Goal: Information Seeking & Learning: Learn about a topic

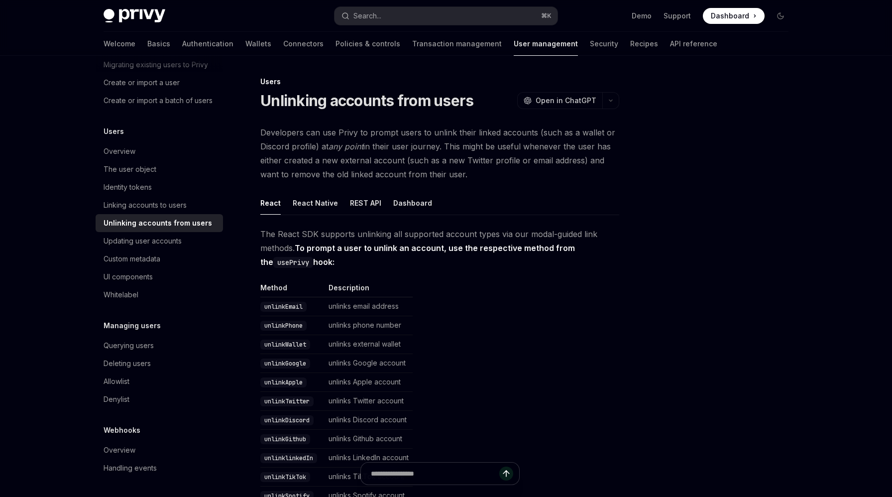
type textarea "*"
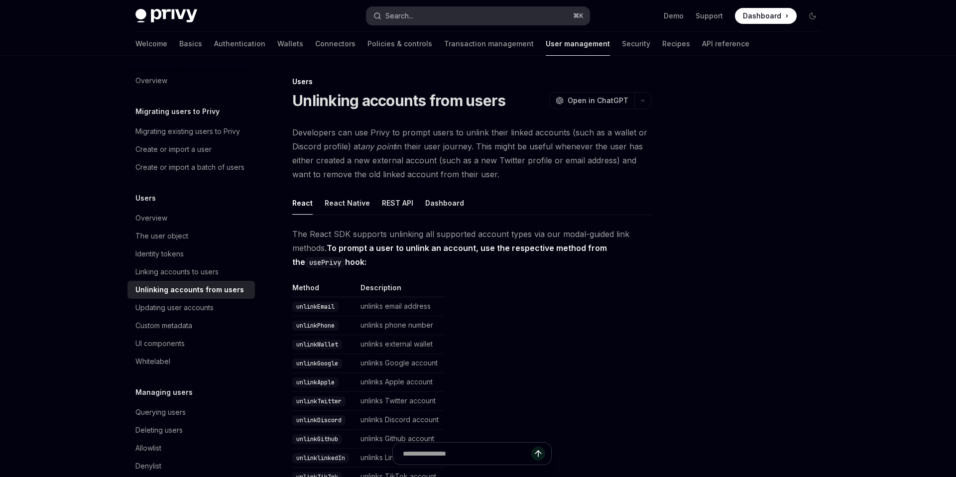
click at [405, 23] on button "Search... ⌘ K" at bounding box center [477, 16] width 223 height 18
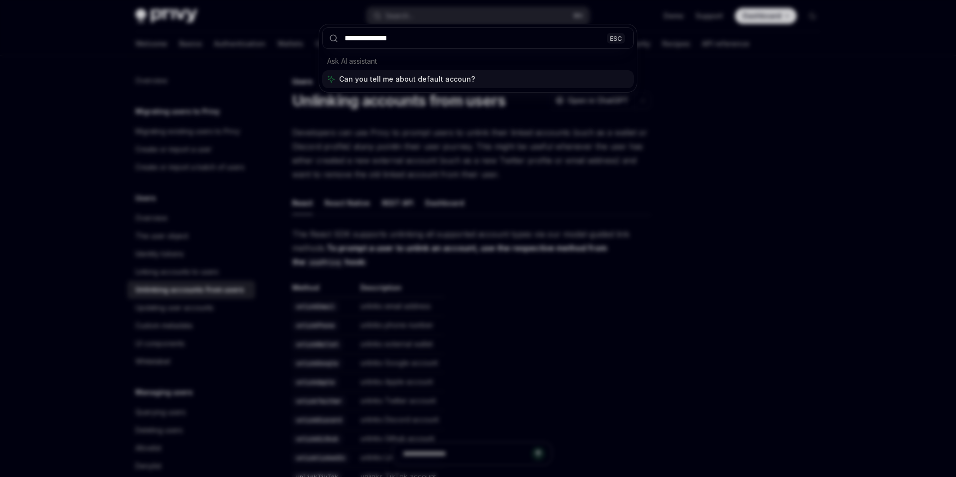
type input "**********"
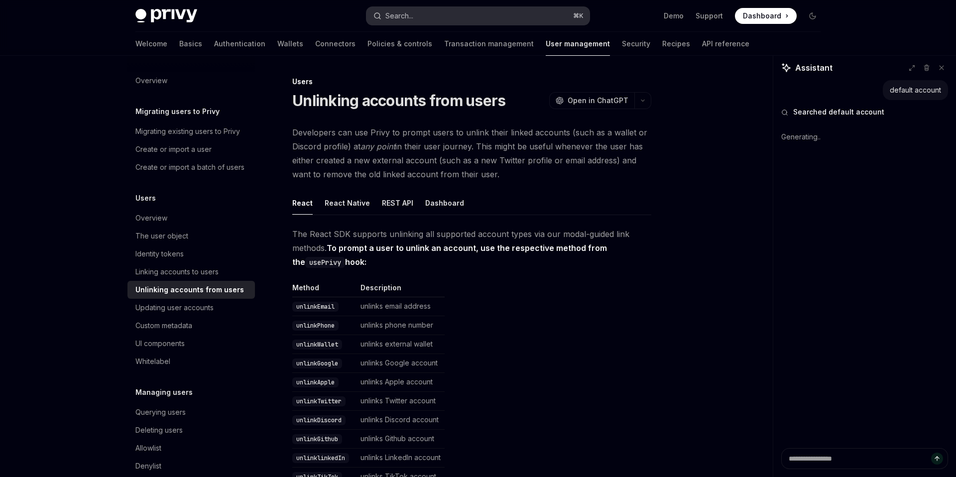
click at [477, 16] on button "Search... ⌘ K" at bounding box center [477, 16] width 223 height 18
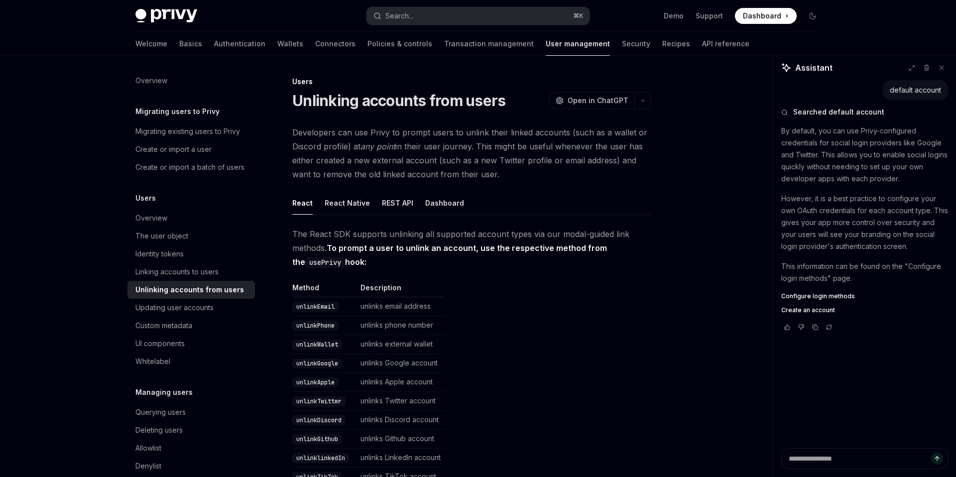
type textarea "*"
click at [824, 296] on span "Configure login methods" at bounding box center [818, 296] width 74 height 8
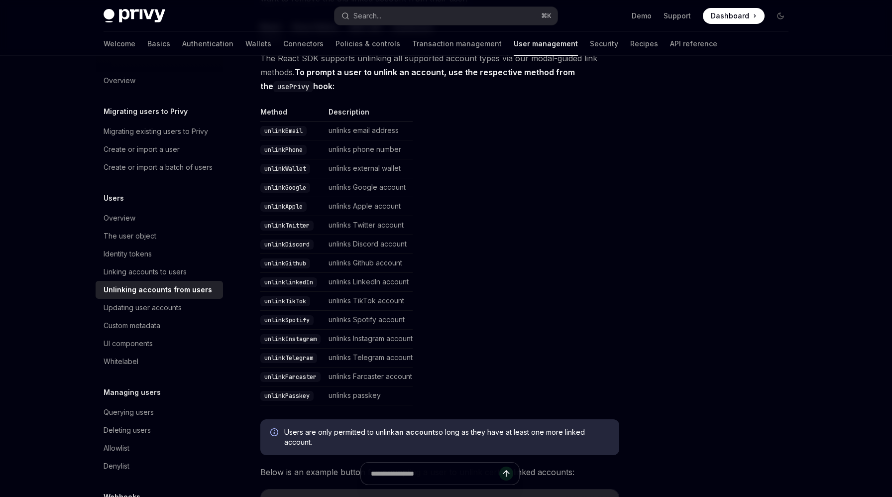
type textarea "*"
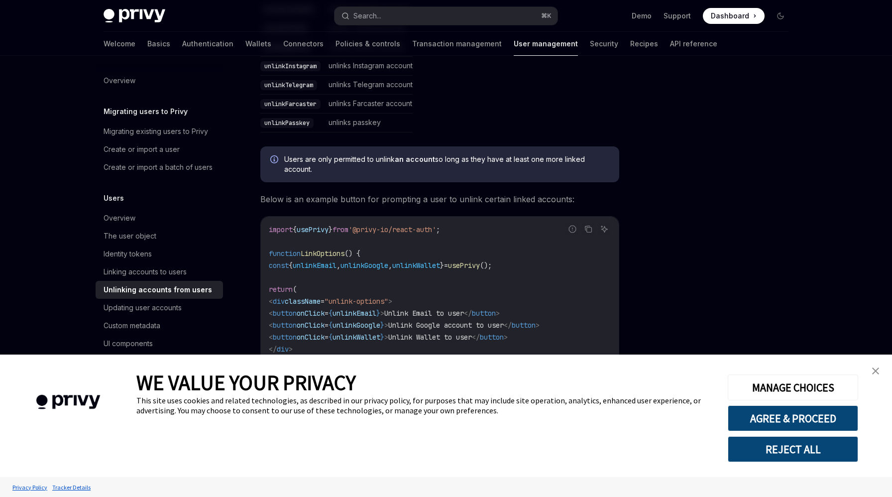
scroll to position [515, 0]
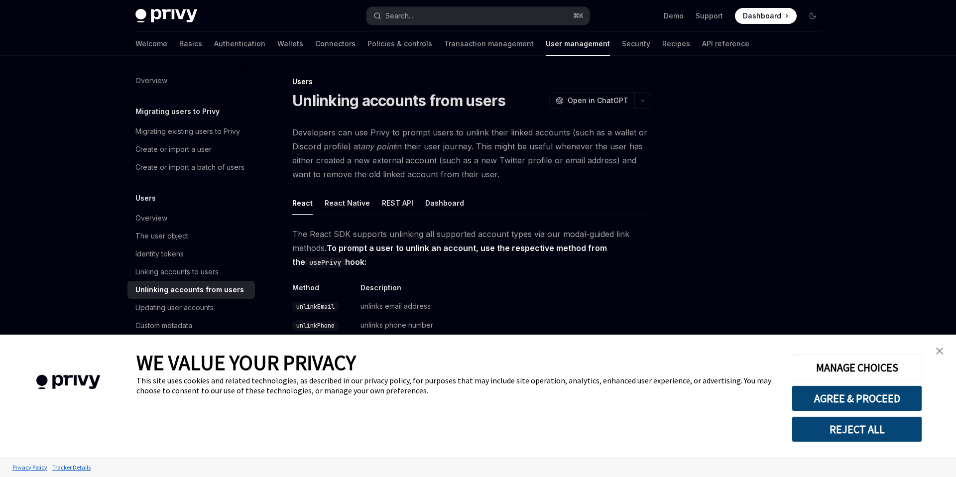
click at [367, 263] on span "The React SDK supports unlinking all supported account types via our modal-guid…" at bounding box center [471, 248] width 359 height 42
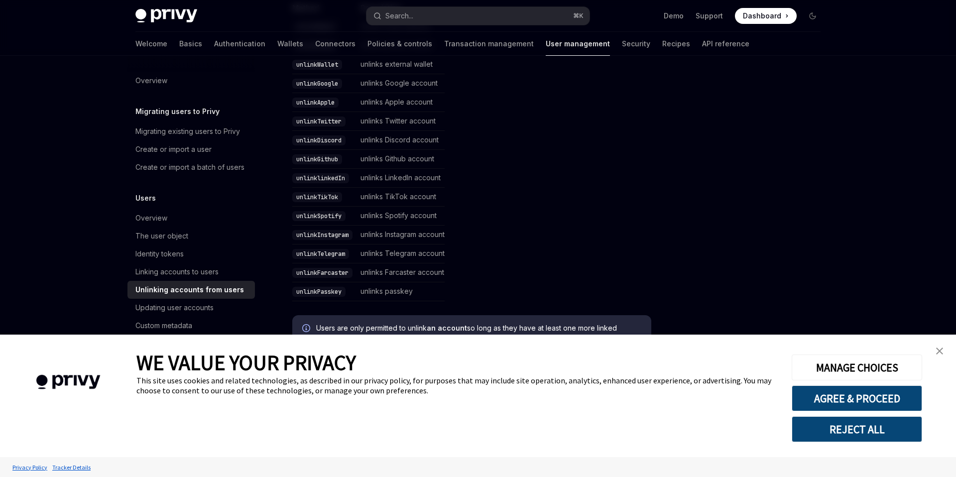
scroll to position [389, 0]
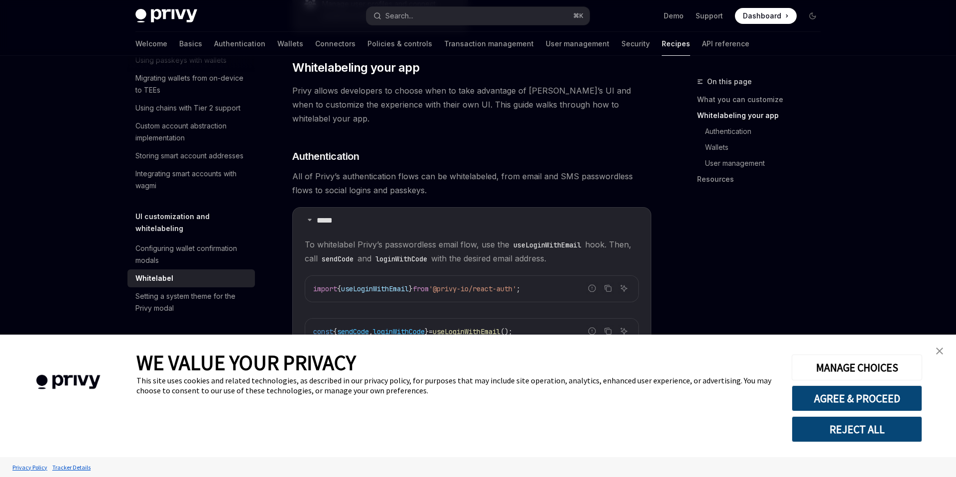
scroll to position [1146, 0]
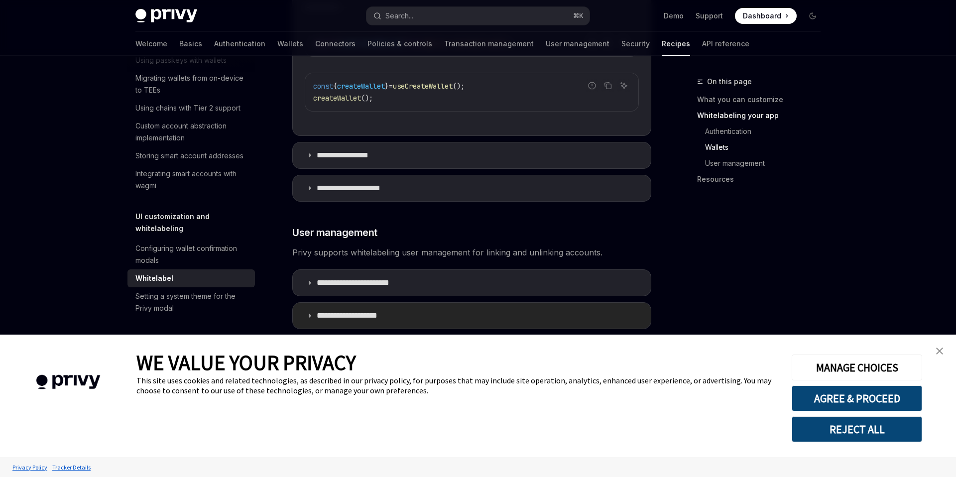
click at [363, 311] on p "**********" at bounding box center [357, 316] width 81 height 10
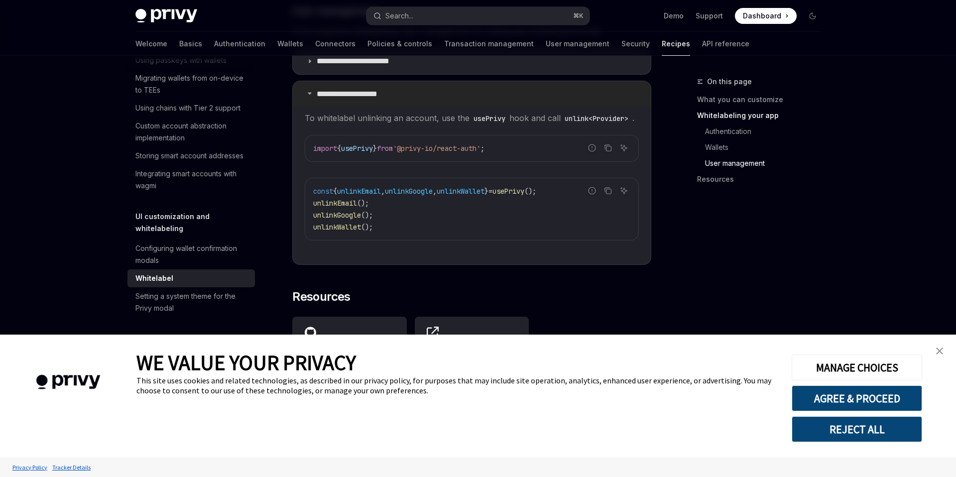
scroll to position [1364, 0]
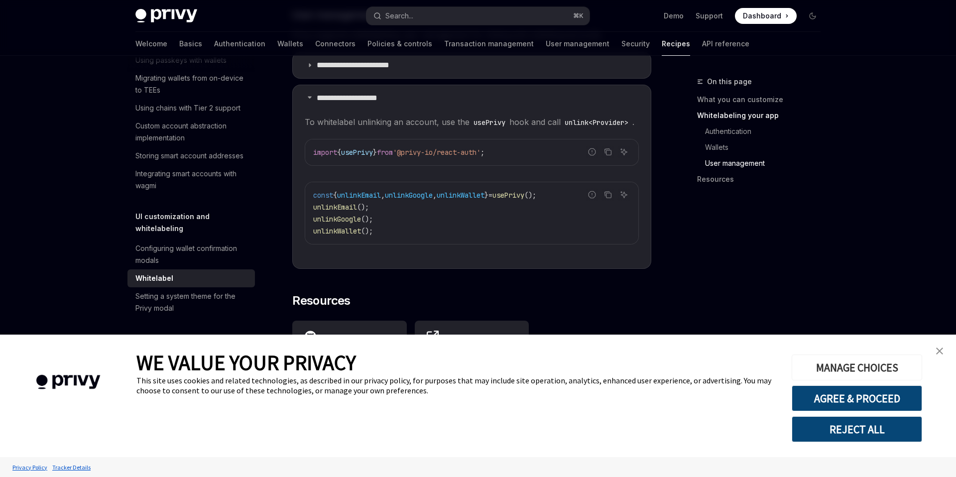
click at [887, 367] on button "MANAGE CHOICES" at bounding box center [856, 367] width 130 height 26
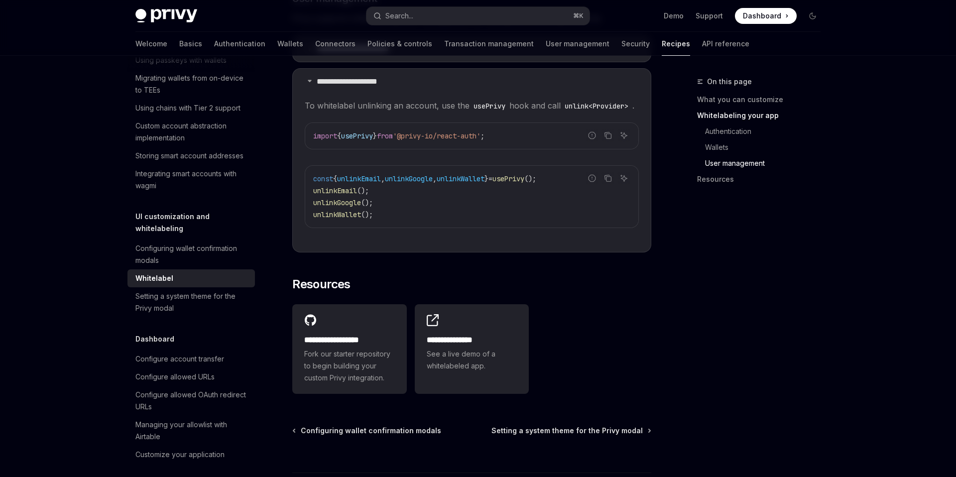
scroll to position [1373, 0]
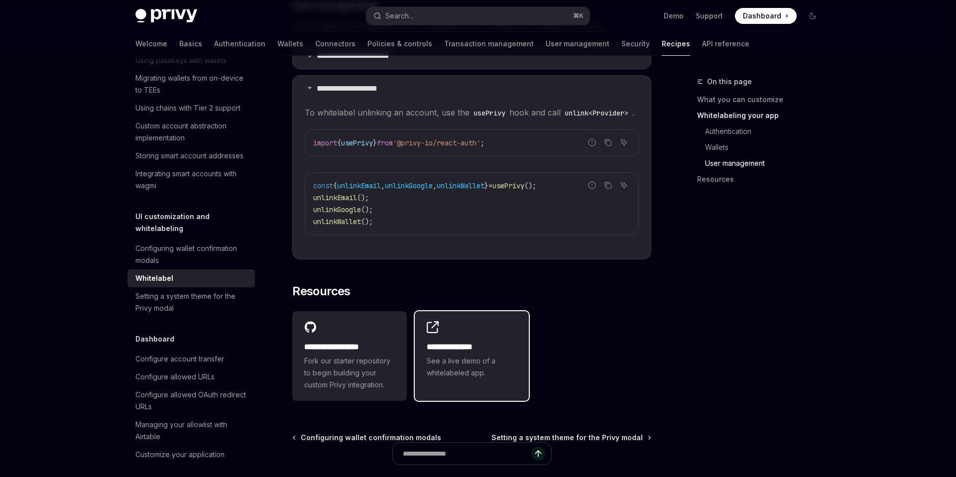
click at [479, 339] on div "**********" at bounding box center [472, 350] width 114 height 78
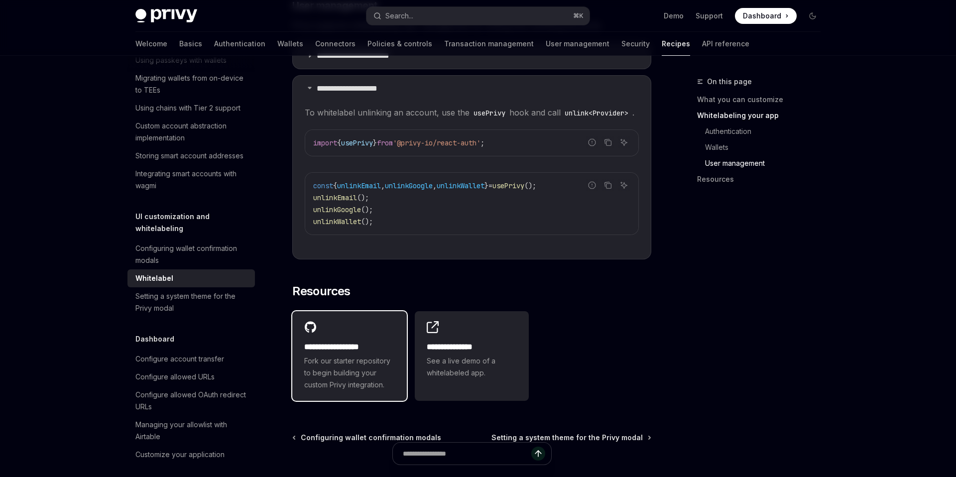
click at [374, 371] on span "Fork our starter repository to begin building your custom Privy integration." at bounding box center [349, 373] width 91 height 36
type textarea "*"
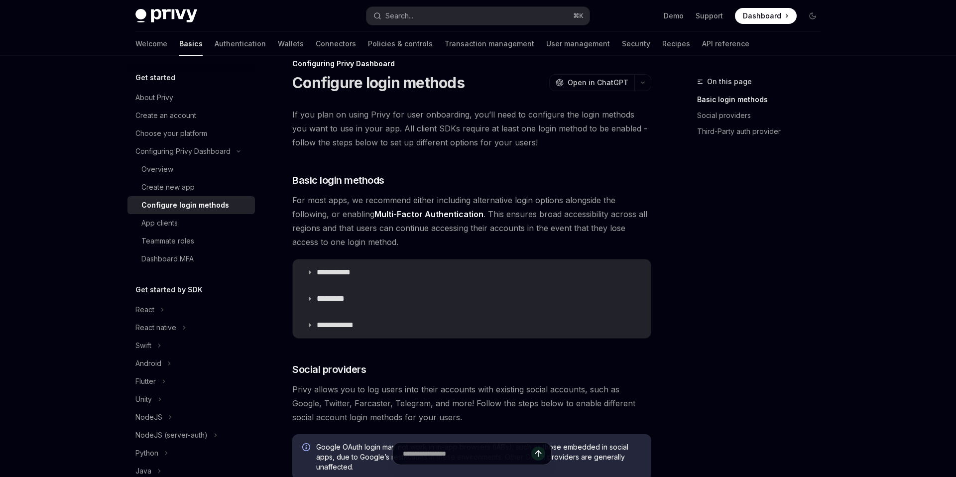
scroll to position [17, 0]
click at [367, 276] on summary "**********" at bounding box center [472, 273] width 358 height 26
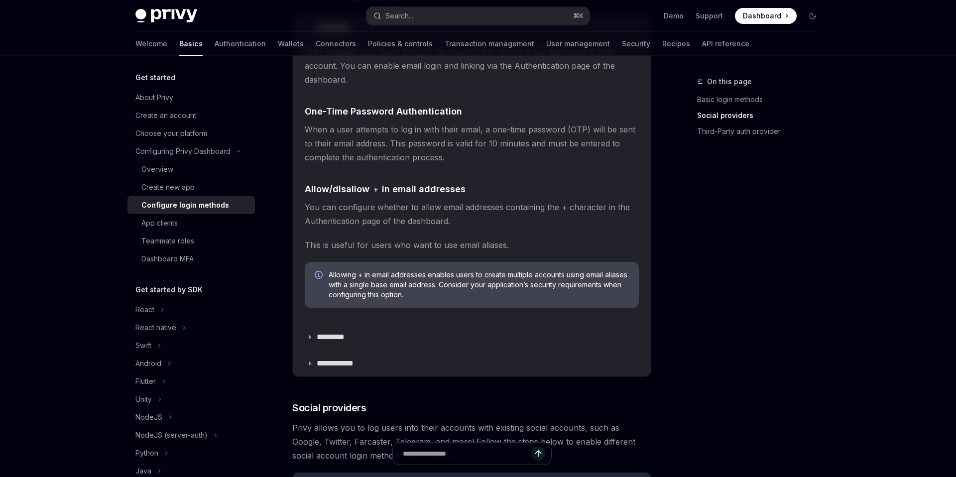
scroll to position [308, 0]
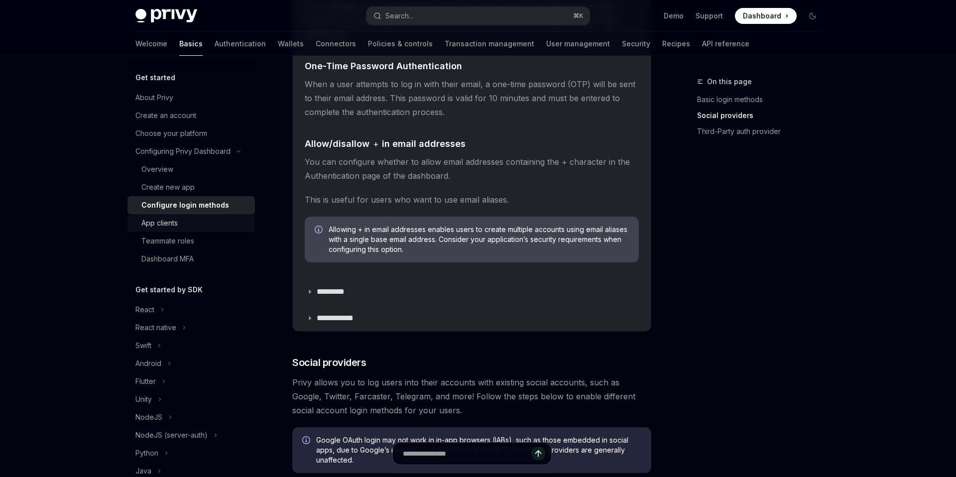
click at [214, 223] on div "App clients" at bounding box center [194, 223] width 107 height 12
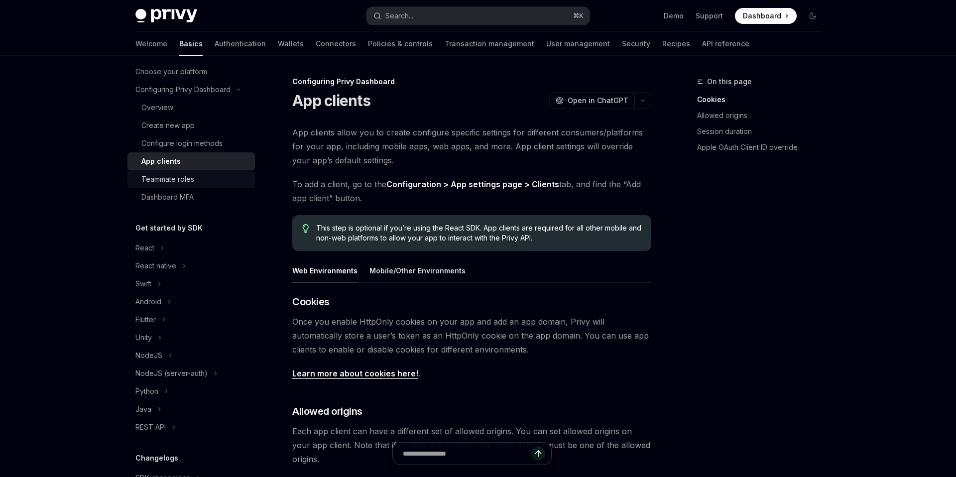
scroll to position [66, 0]
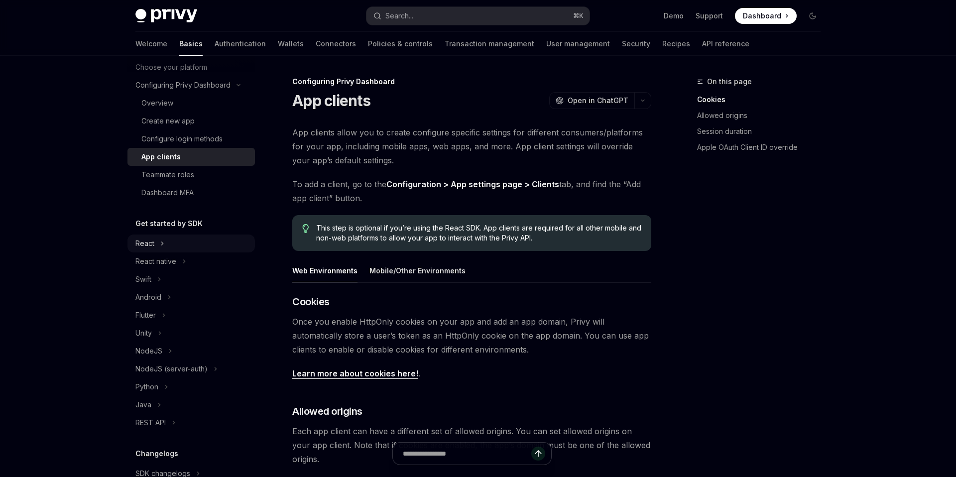
click at [207, 242] on div "React" at bounding box center [190, 243] width 127 height 18
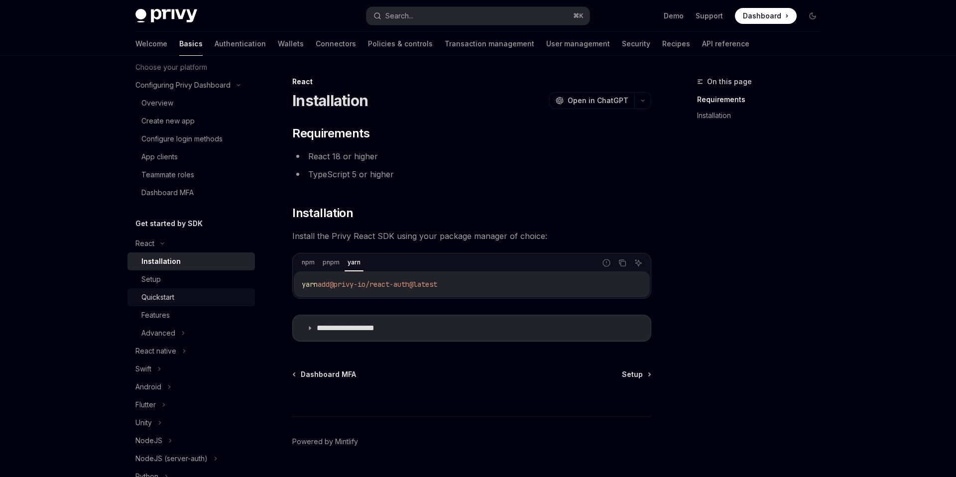
click at [203, 294] on div "Quickstart" at bounding box center [194, 297] width 107 height 12
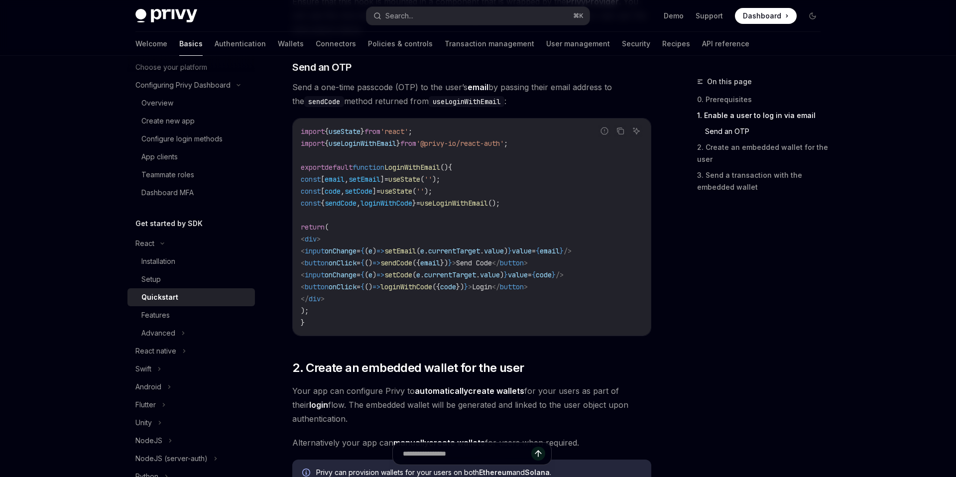
scroll to position [420, 0]
click at [185, 312] on div "Features" at bounding box center [194, 315] width 107 height 12
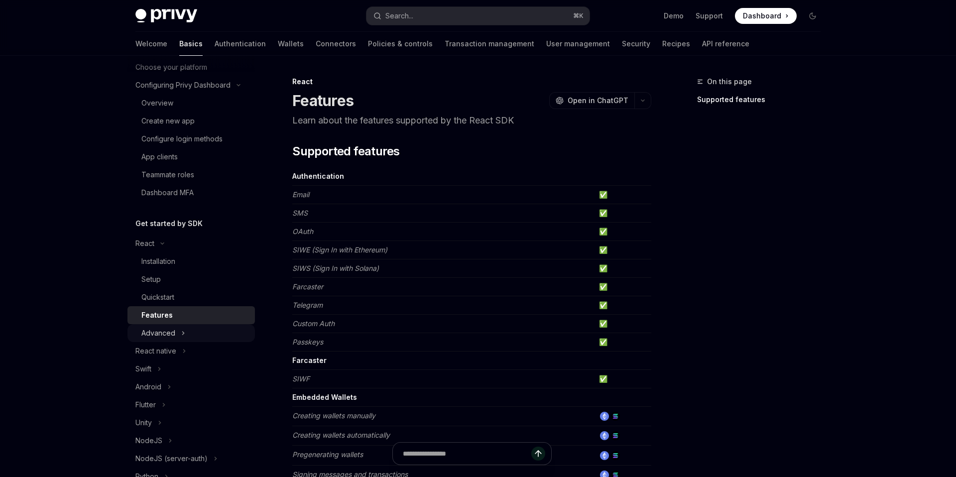
click at [186, 330] on div "Advanced" at bounding box center [190, 333] width 127 height 18
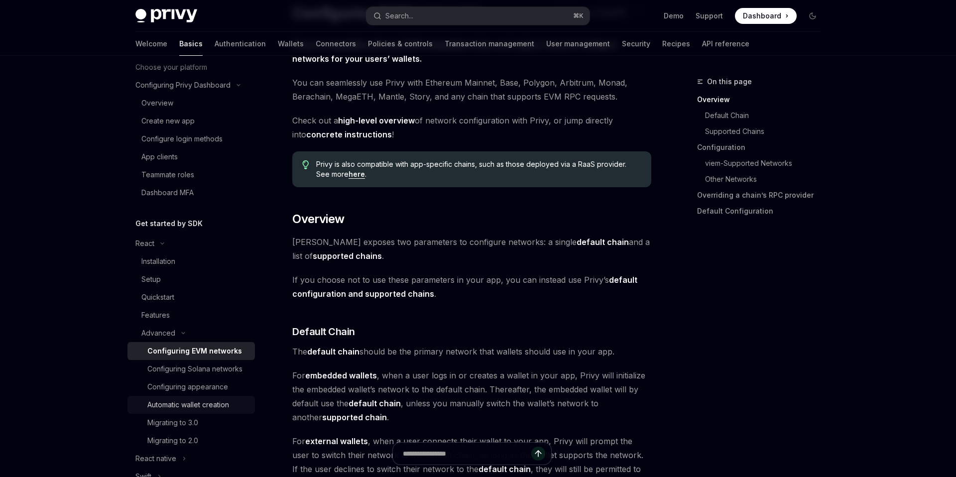
scroll to position [87, 0]
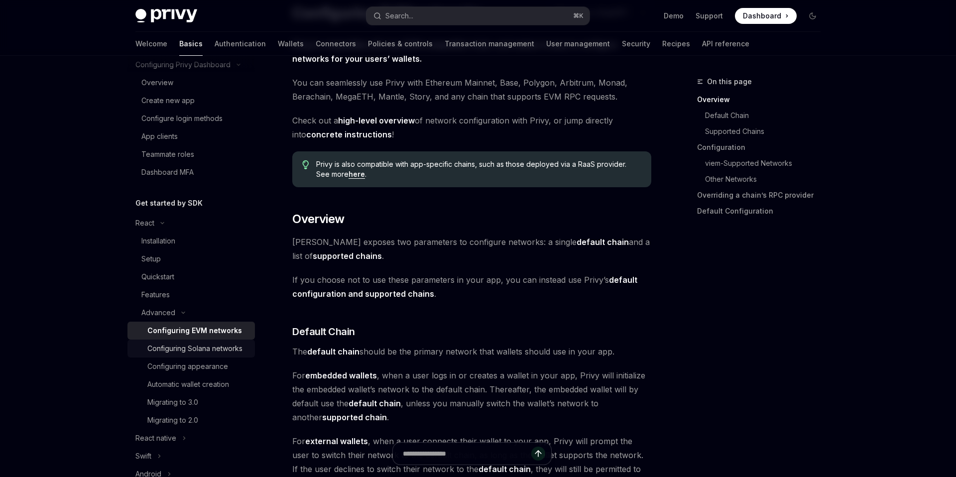
click at [206, 353] on div "Configuring Solana networks" at bounding box center [194, 348] width 95 height 12
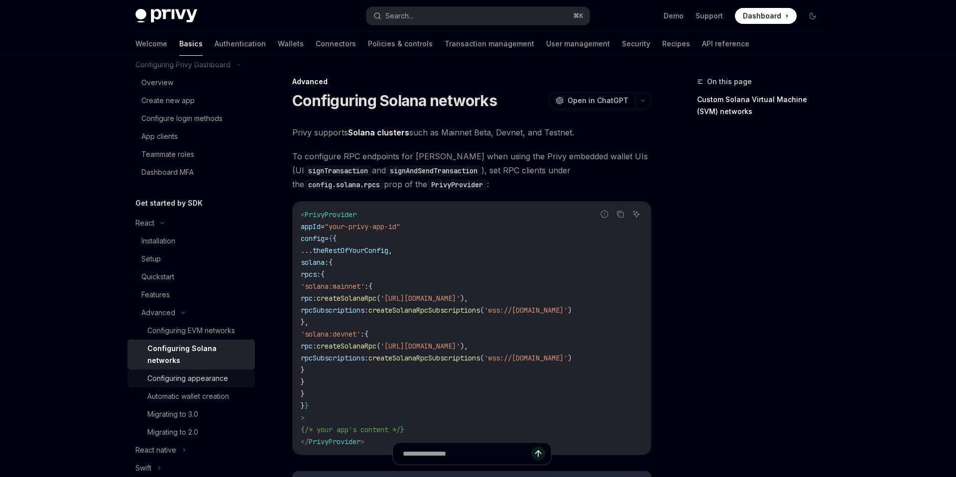
click at [211, 372] on div "Configuring appearance" at bounding box center [187, 378] width 81 height 12
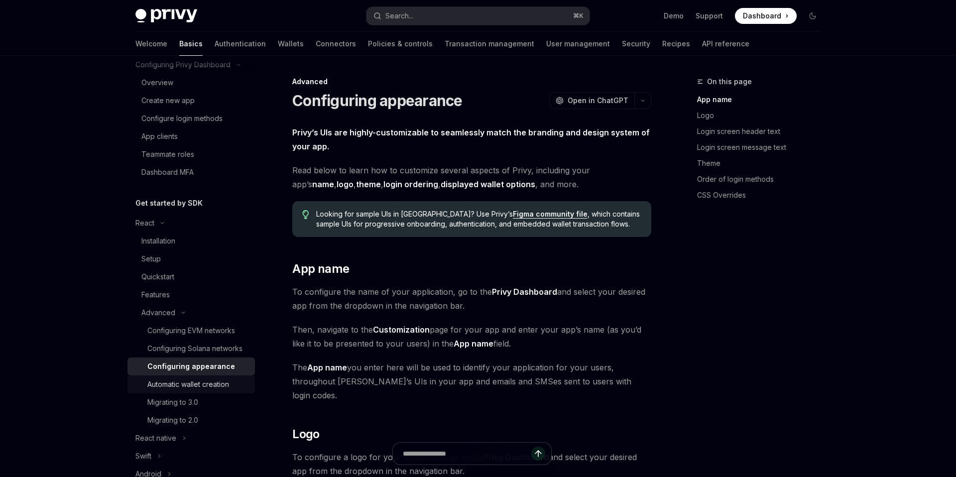
click at [211, 383] on div "Automatic wallet creation" at bounding box center [188, 384] width 82 height 12
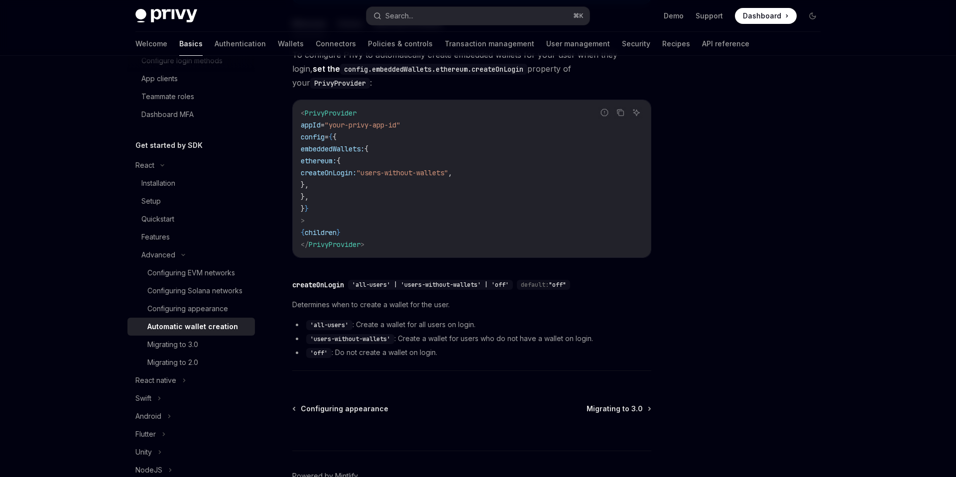
scroll to position [266, 0]
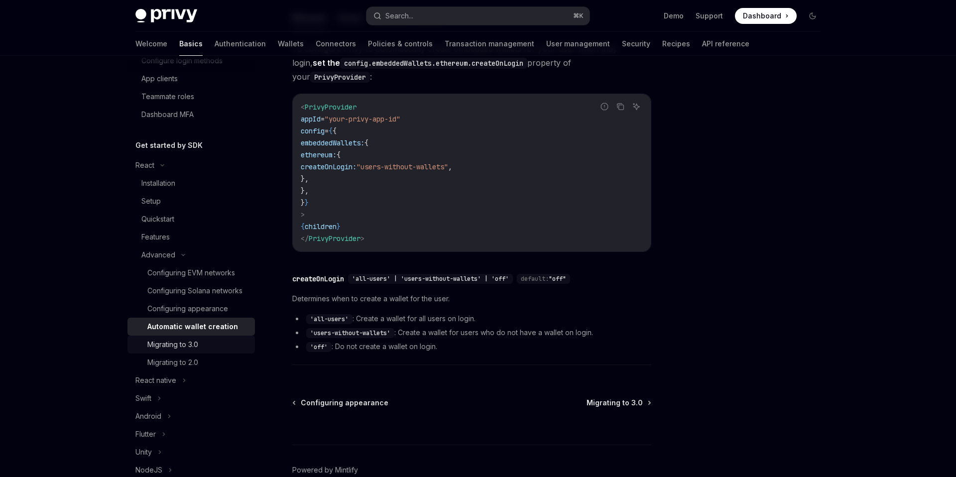
click at [203, 348] on div "Migrating to 3.0" at bounding box center [198, 344] width 102 height 12
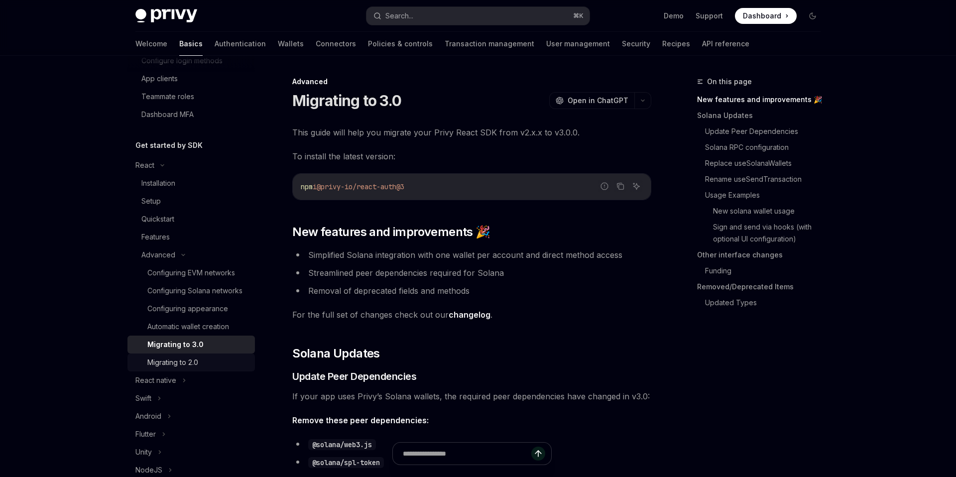
click at [202, 365] on div "Migrating to 2.0" at bounding box center [198, 362] width 102 height 12
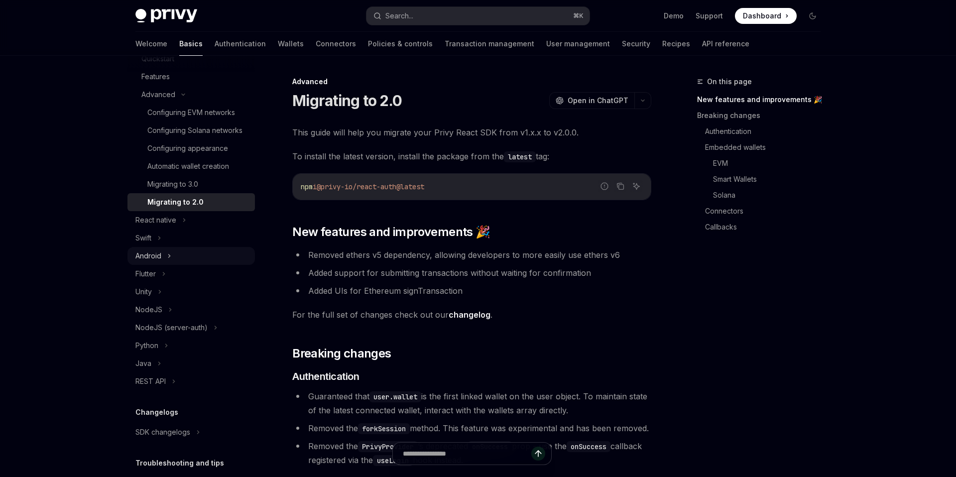
scroll to position [375, 0]
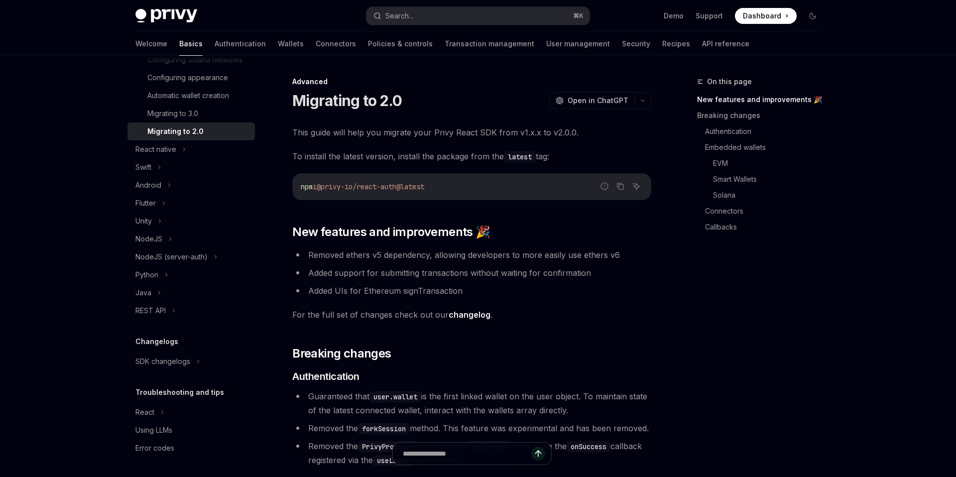
type textarea "*"
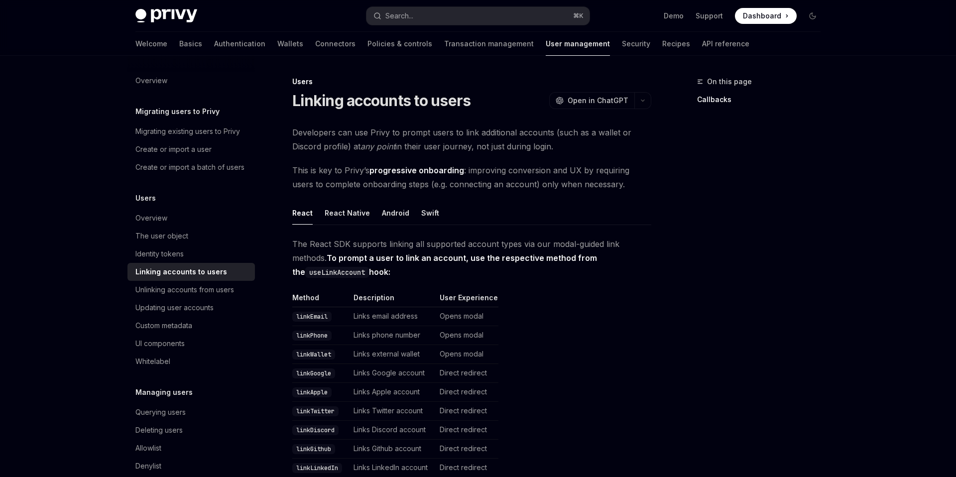
scroll to position [1152, 0]
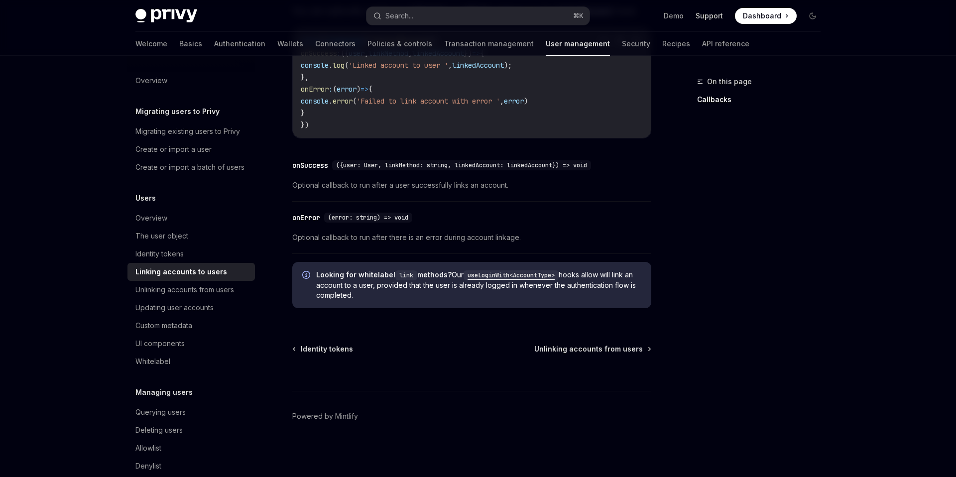
click at [718, 12] on link "Support" at bounding box center [708, 16] width 27 height 10
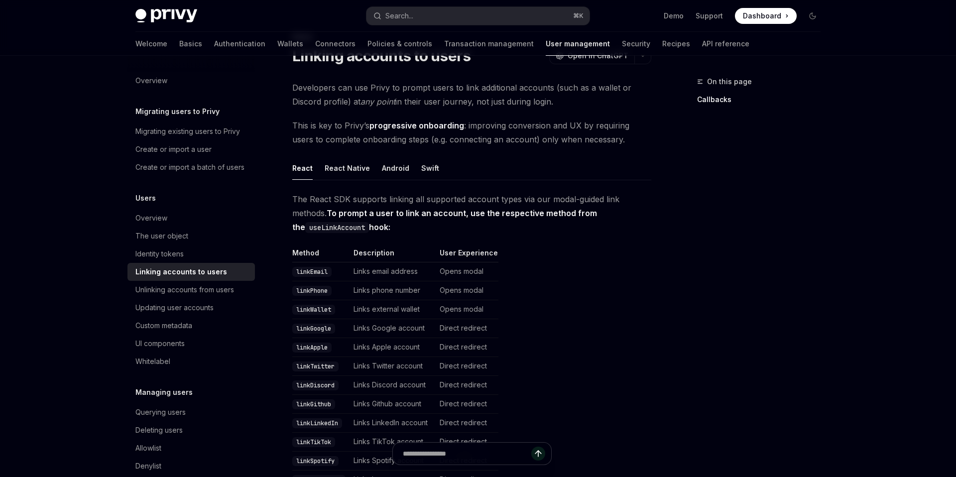
scroll to position [0, 0]
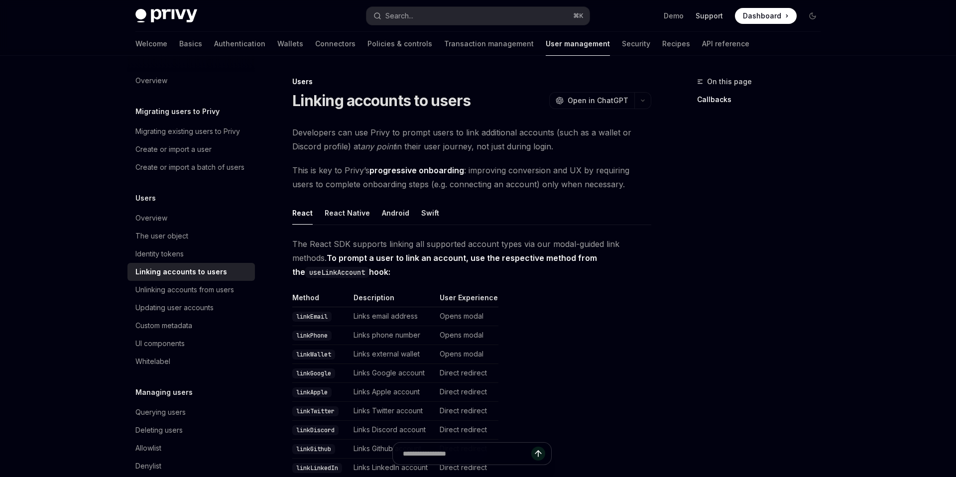
click at [707, 17] on link "Support" at bounding box center [708, 16] width 27 height 10
type textarea "*"
click at [441, 14] on button "Search... ⌘ K" at bounding box center [477, 16] width 223 height 18
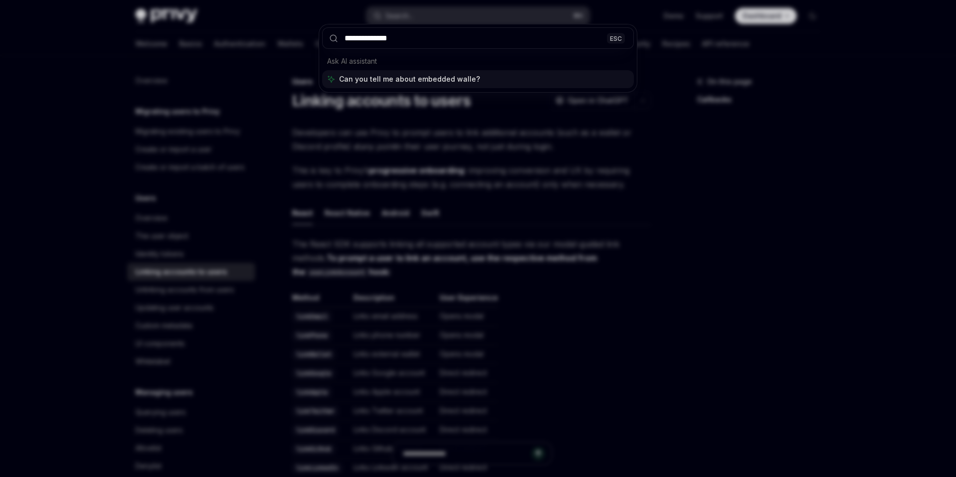
type input "**********"
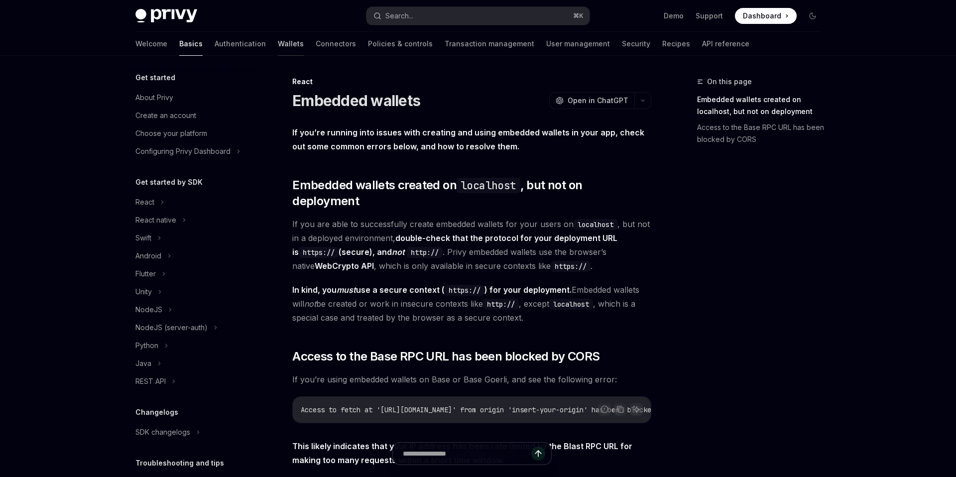
click at [278, 44] on link "Wallets" at bounding box center [291, 44] width 26 height 24
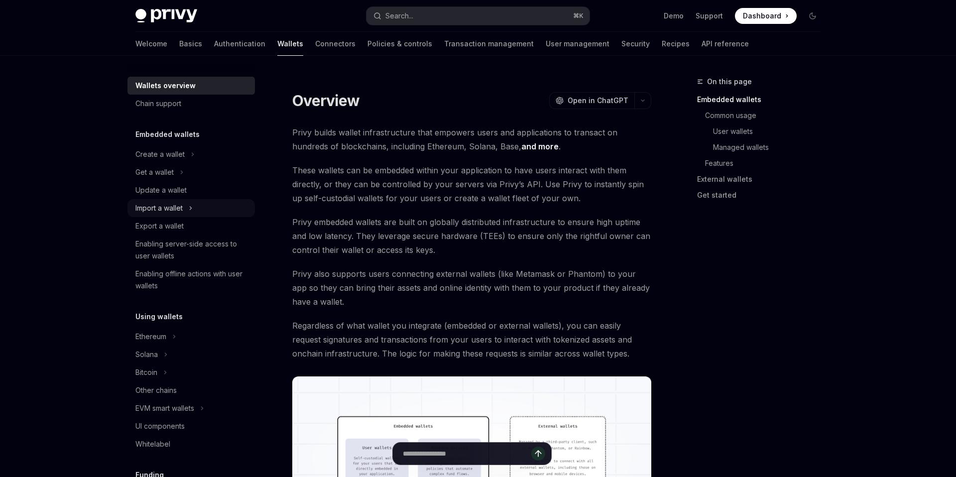
click at [167, 207] on div "Import a wallet" at bounding box center [158, 208] width 47 height 12
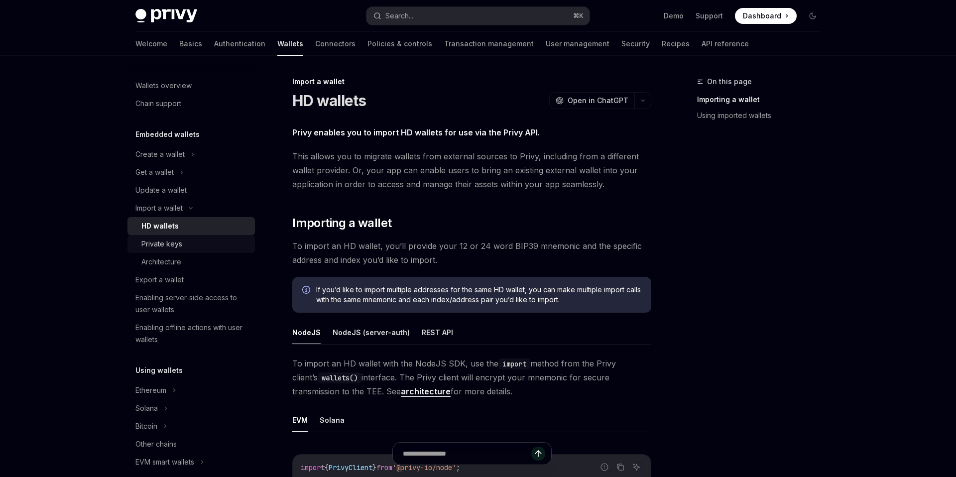
click at [170, 241] on div "Private keys" at bounding box center [161, 244] width 41 height 12
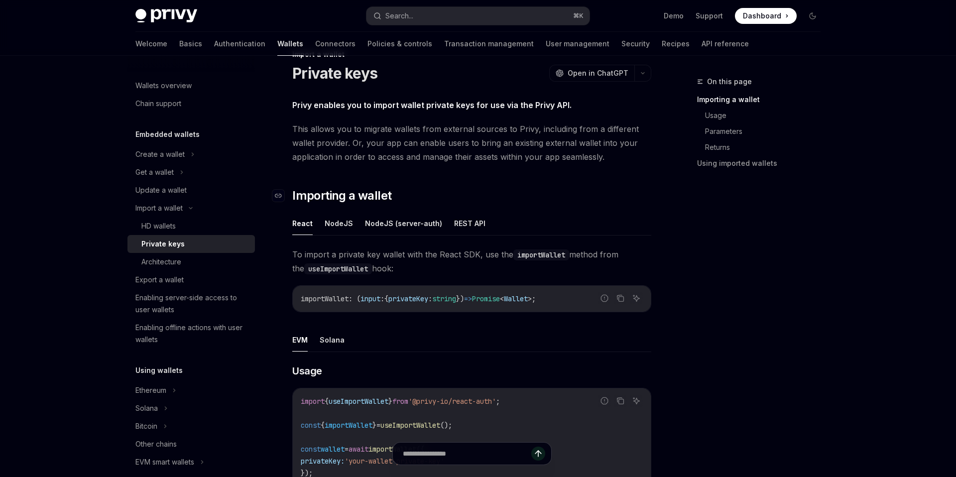
scroll to position [24, 0]
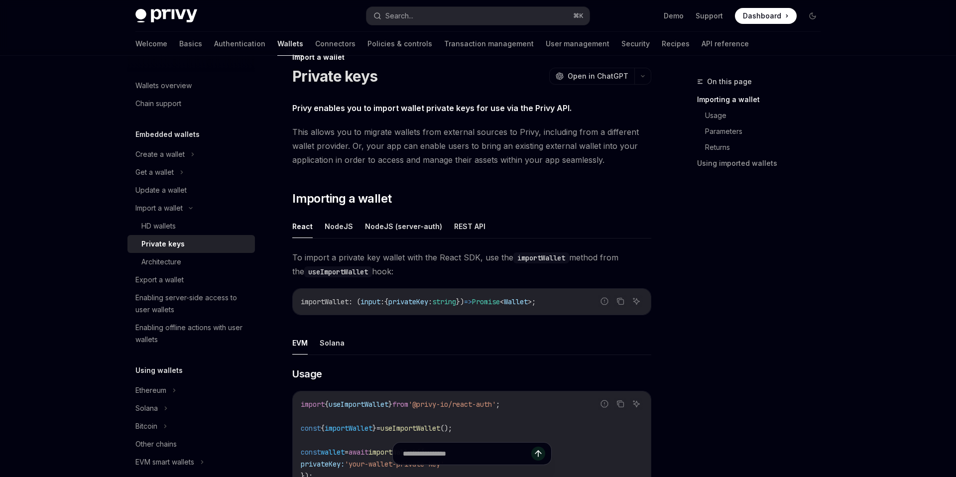
click at [417, 151] on span "This allows you to migrate wallets from external sources to Privy, including fr…" at bounding box center [471, 146] width 359 height 42
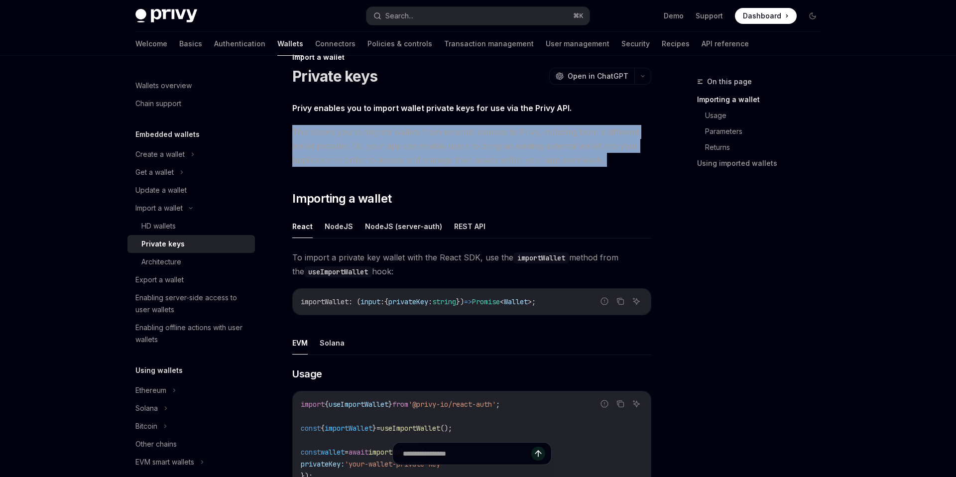
click at [417, 151] on span "This allows you to migrate wallets from external sources to Privy, including fr…" at bounding box center [471, 146] width 359 height 42
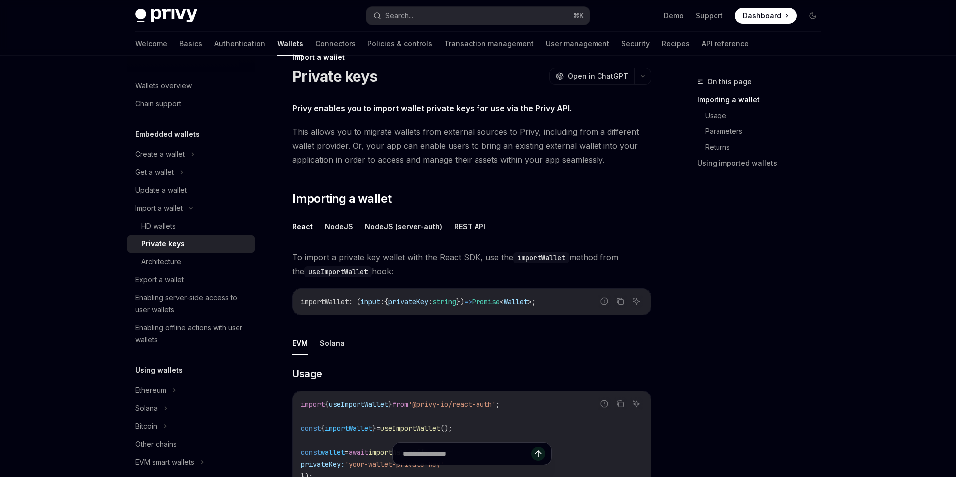
click at [431, 133] on span "This allows you to migrate wallets from external sources to Privy, including fr…" at bounding box center [471, 146] width 359 height 42
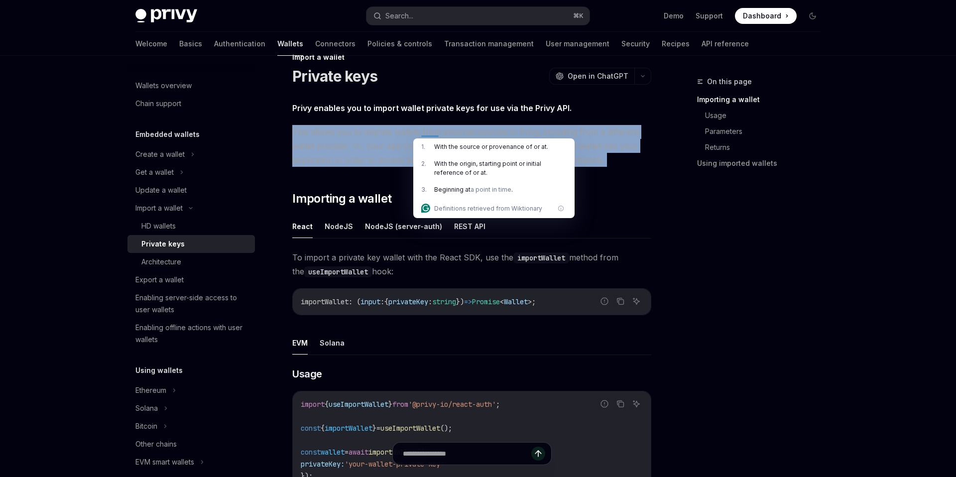
click at [398, 135] on span "This allows you to migrate wallets from external sources to Privy, including fr…" at bounding box center [471, 146] width 359 height 42
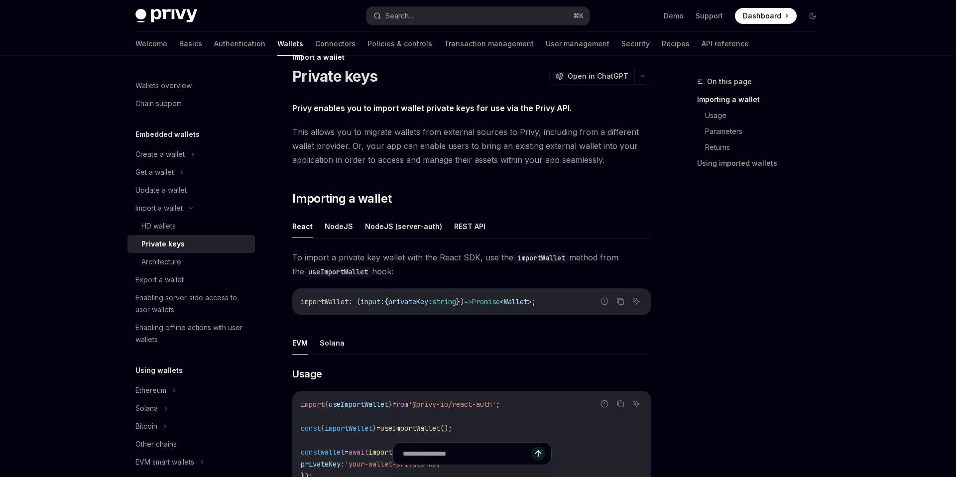
scroll to position [0, 0]
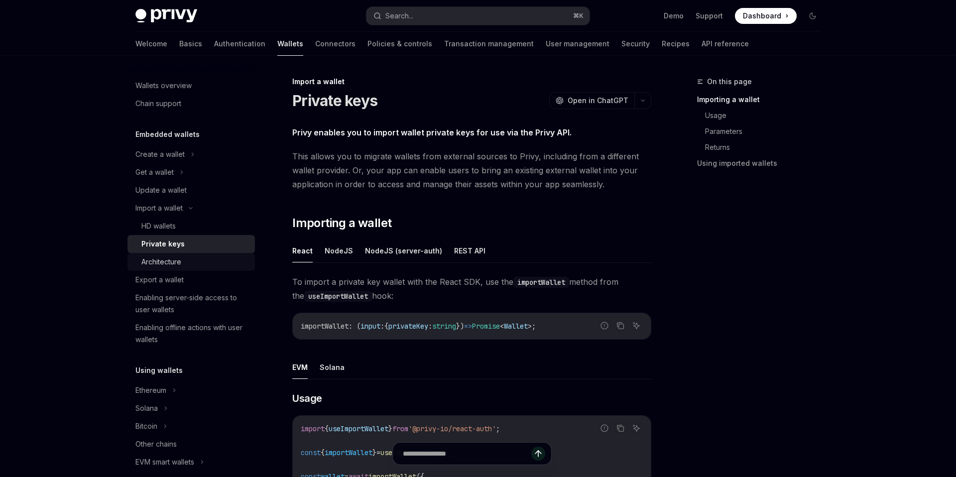
click at [183, 259] on div "Architecture" at bounding box center [194, 262] width 107 height 12
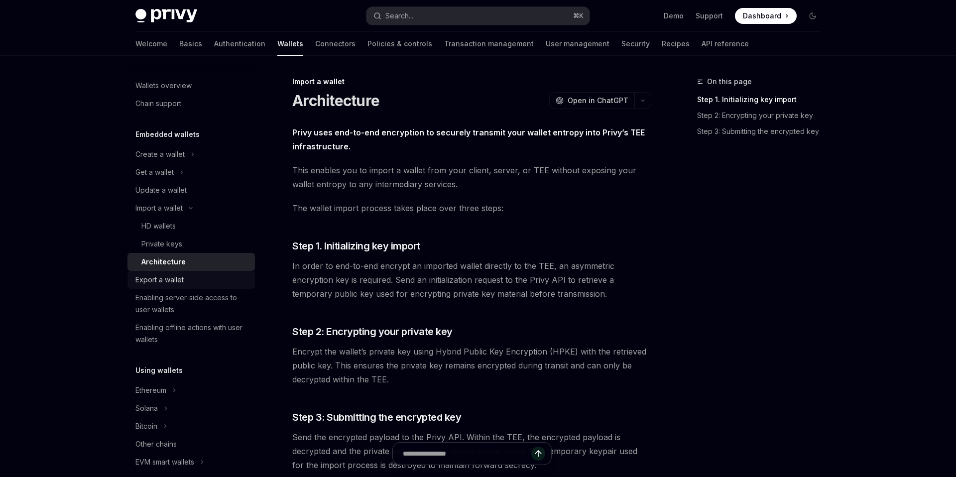
click at [178, 279] on div "Export a wallet" at bounding box center [159, 280] width 48 height 12
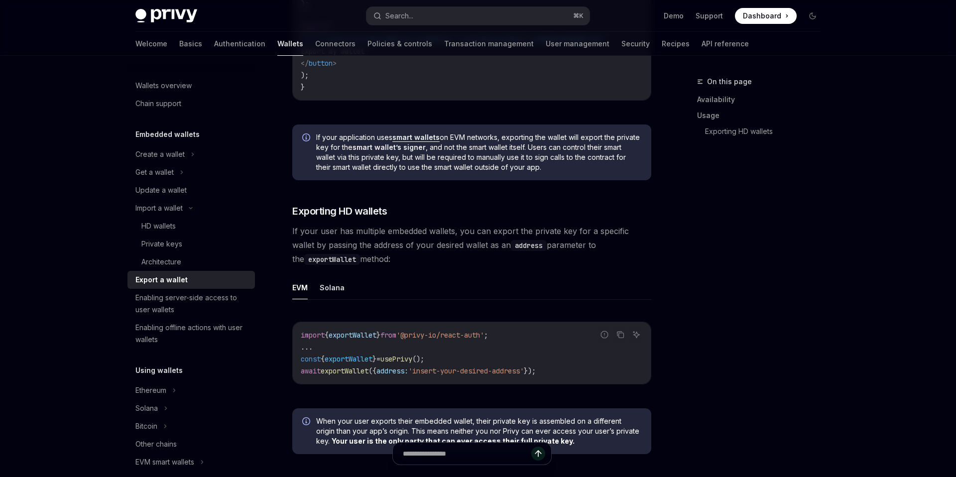
scroll to position [843, 0]
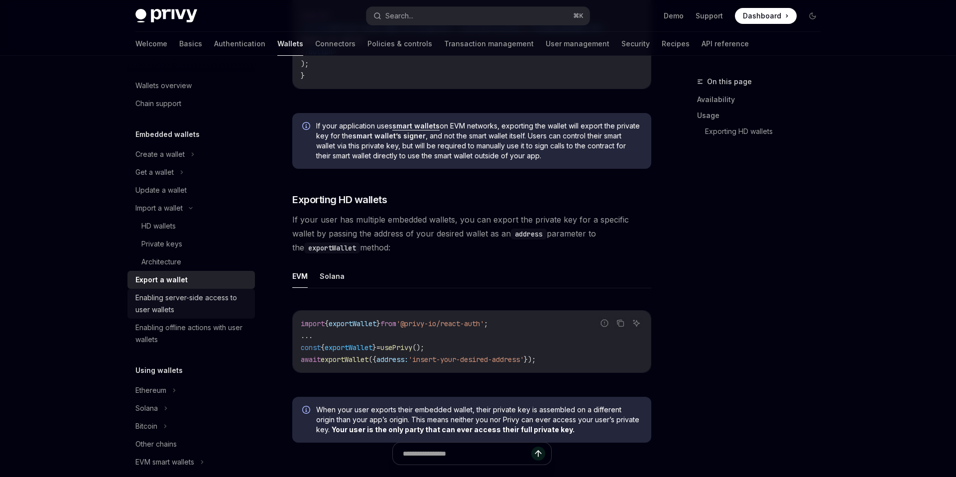
click at [206, 304] on div "Enabling server-side access to user wallets" at bounding box center [191, 304] width 113 height 24
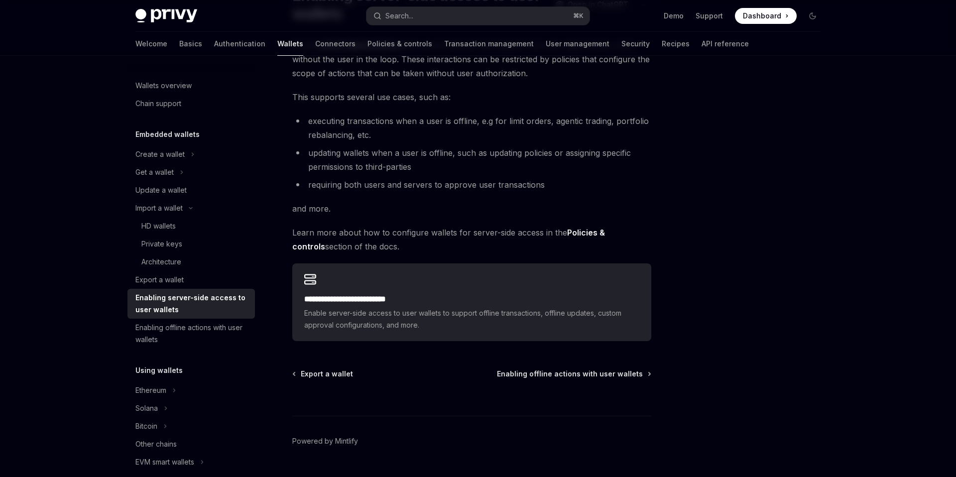
scroll to position [108, 0]
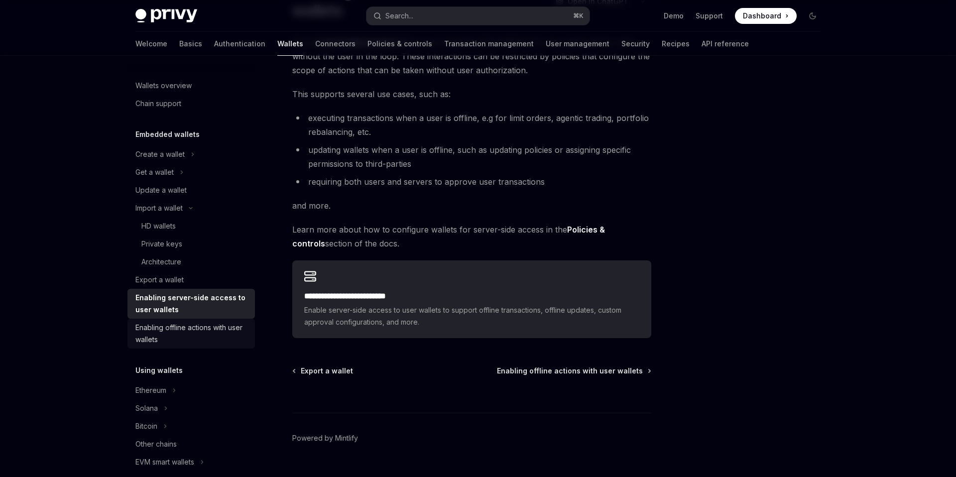
click at [195, 323] on div "Enabling offline actions with user wallets" at bounding box center [191, 333] width 113 height 24
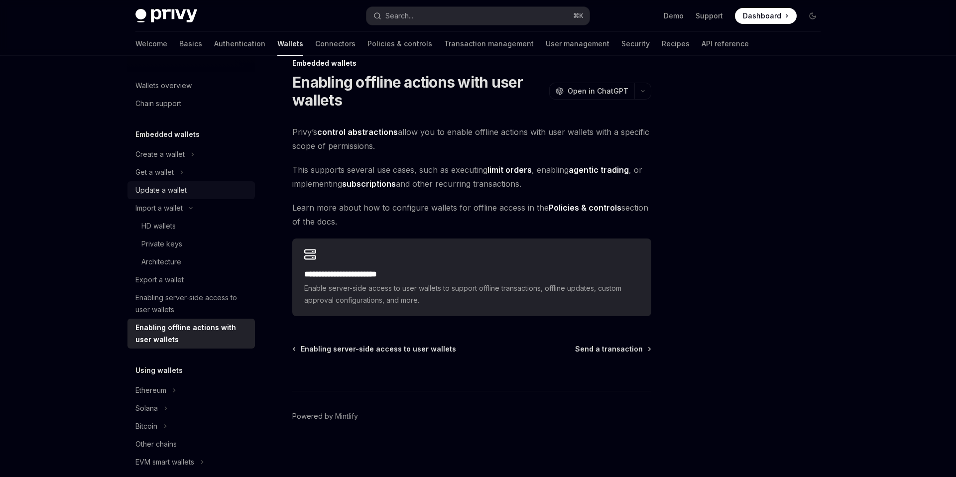
click at [196, 193] on div "Update a wallet" at bounding box center [191, 190] width 113 height 12
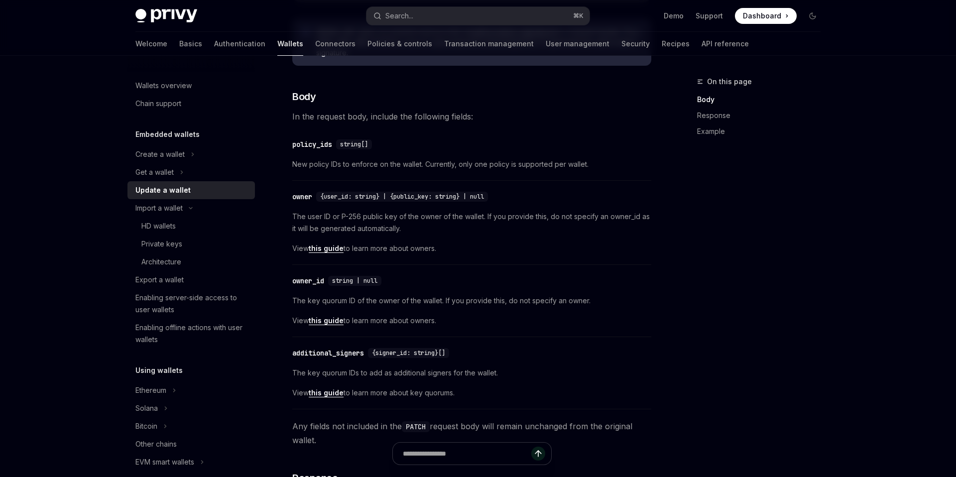
scroll to position [384, 0]
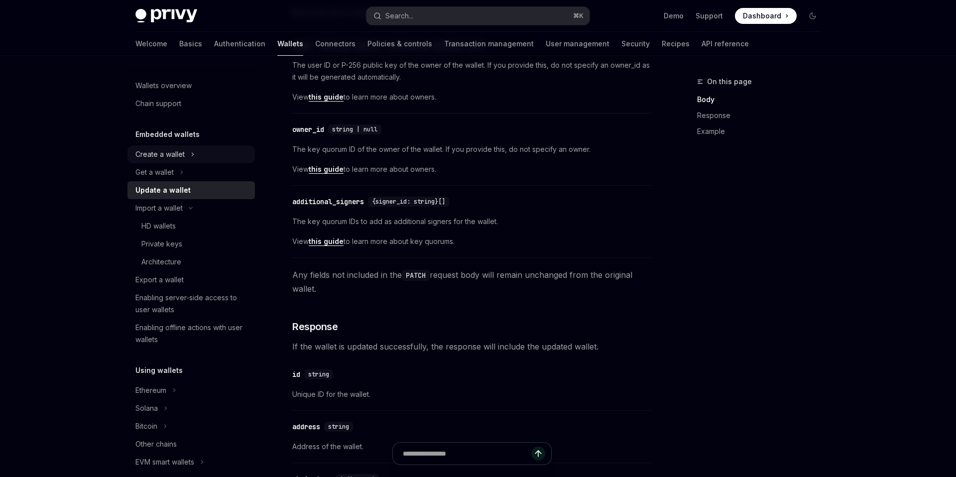
click at [203, 155] on div "Create a wallet" at bounding box center [190, 154] width 127 height 18
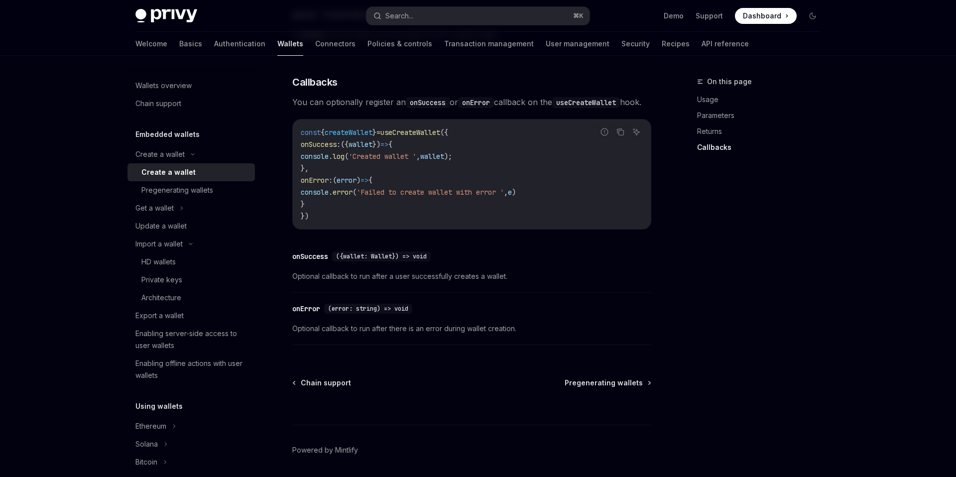
scroll to position [702, 0]
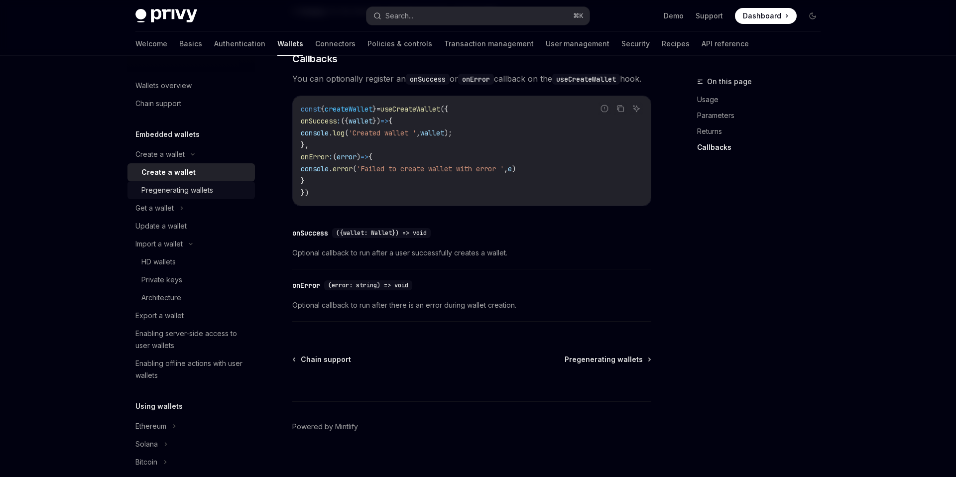
click at [199, 189] on div "Pregenerating wallets" at bounding box center [177, 190] width 72 height 12
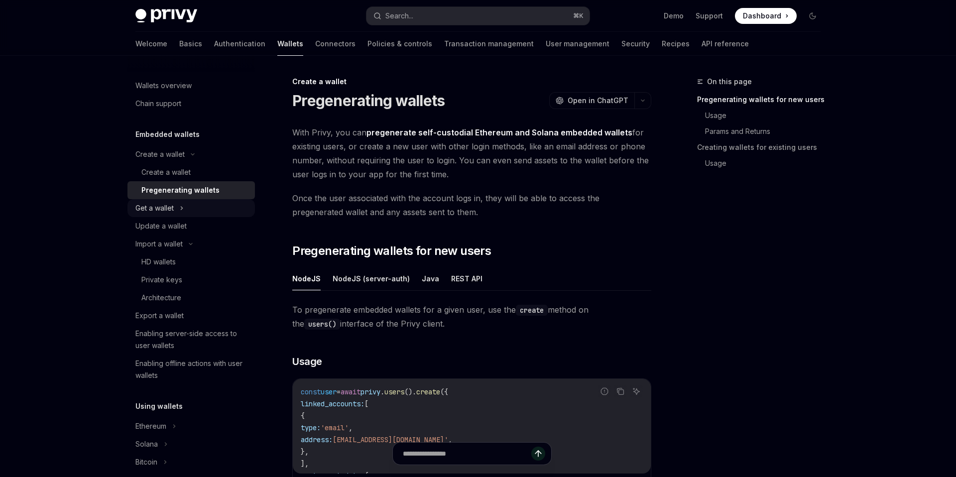
click at [196, 210] on div "Get a wallet" at bounding box center [190, 208] width 127 height 18
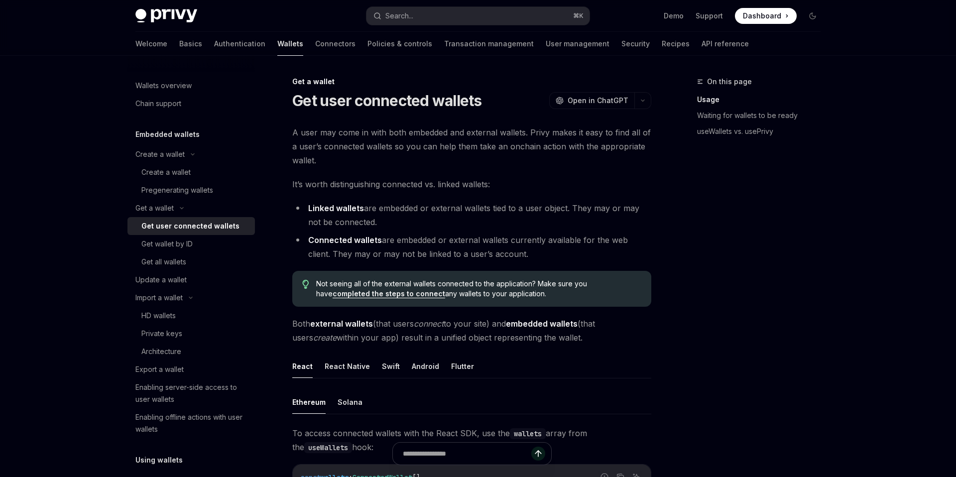
click at [437, 205] on li "Linked wallets are embedded or external wallets tied to a user object. They may…" at bounding box center [471, 215] width 359 height 28
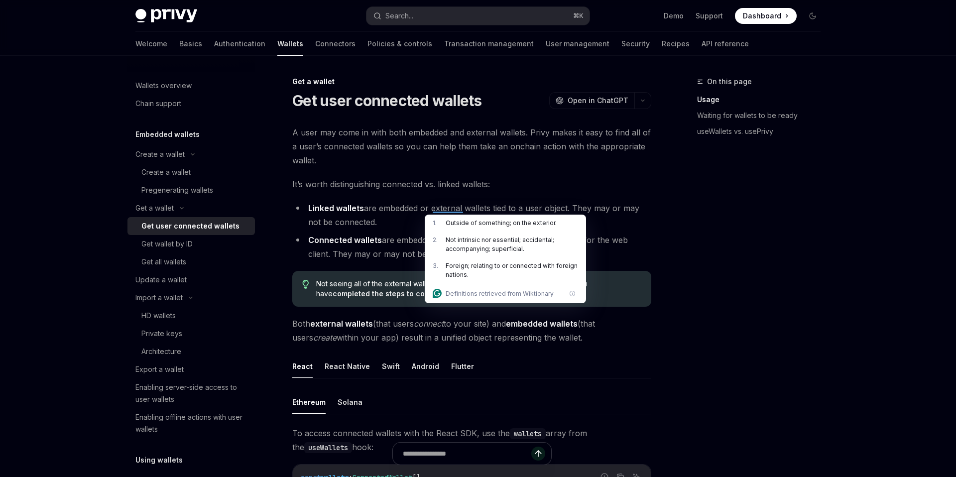
click at [443, 183] on span "It’s worth distinguishing connected vs. linked wallets:" at bounding box center [471, 184] width 359 height 14
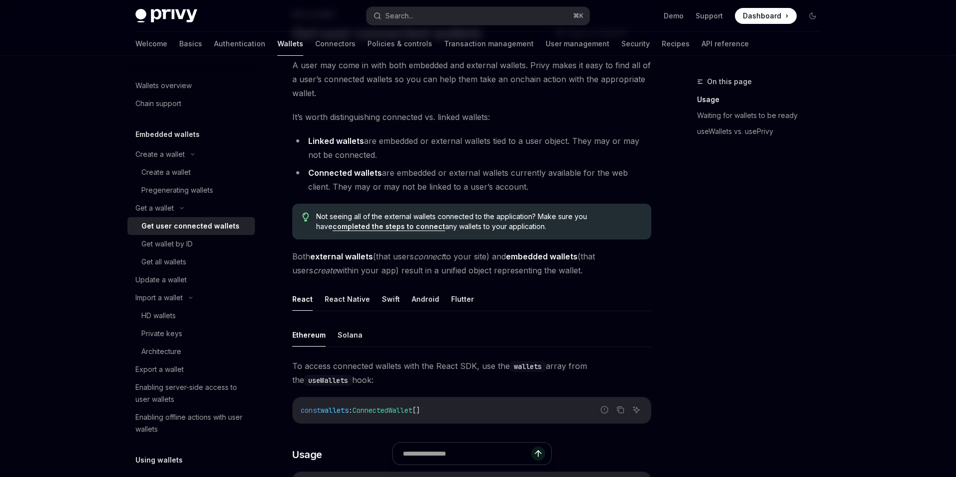
scroll to position [68, 0]
click at [559, 257] on strong "embedded wallets" at bounding box center [542, 255] width 72 height 10
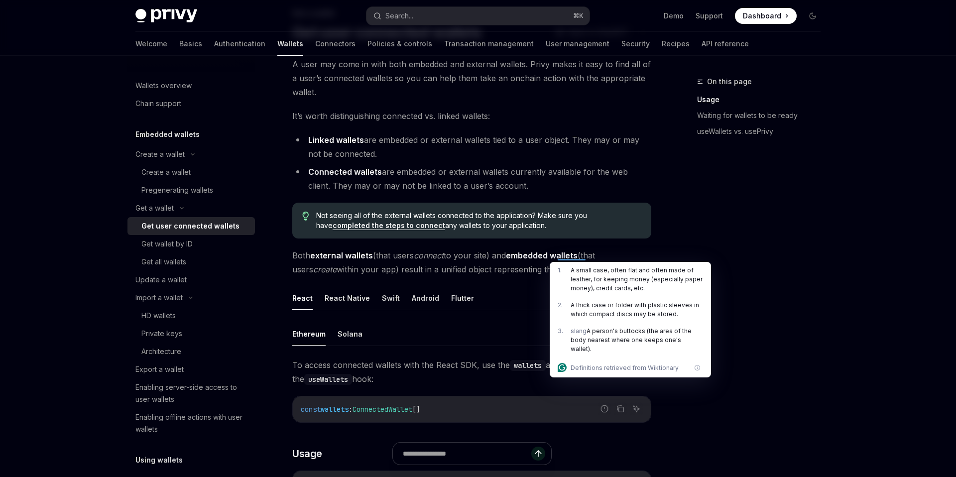
click at [504, 261] on span "Both external wallets (that users connect to your site) and embedded wallets (t…" at bounding box center [471, 262] width 359 height 28
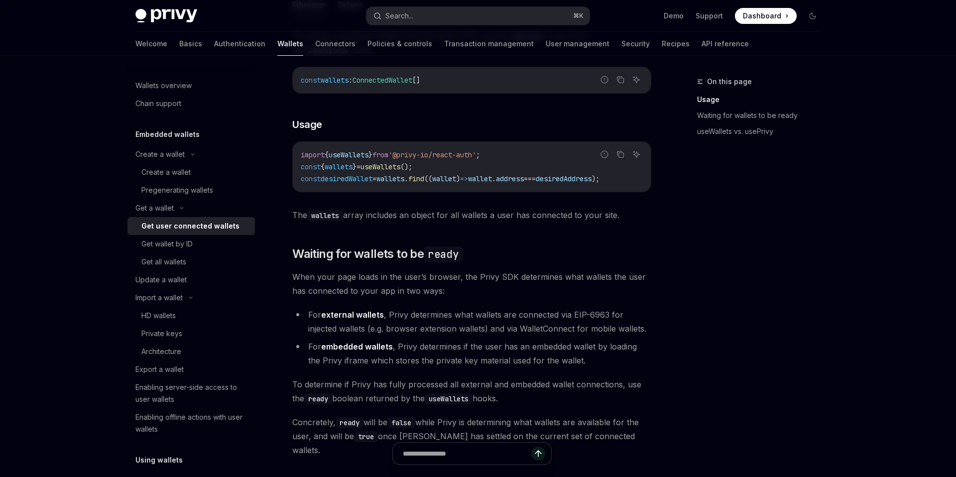
scroll to position [446, 0]
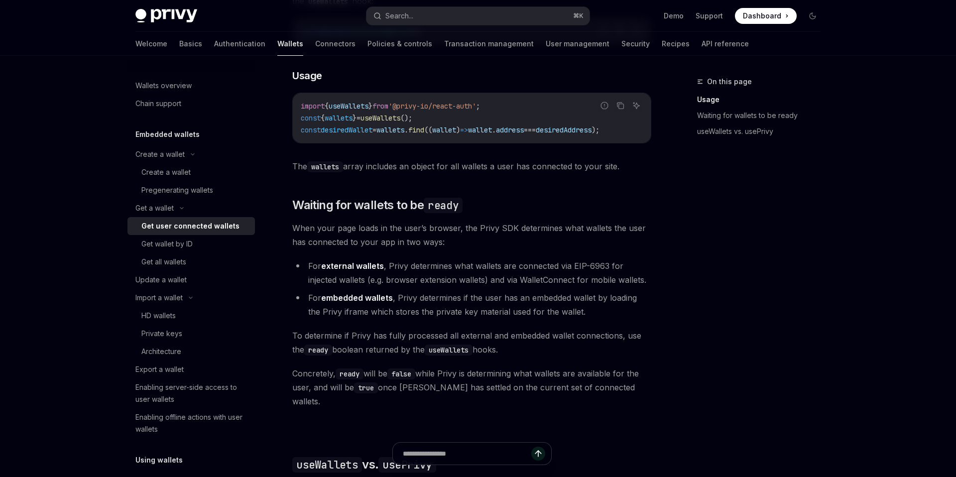
click at [535, 280] on li "For external wallets , Privy determines what wallets are connected via EIP-6963…" at bounding box center [471, 273] width 359 height 28
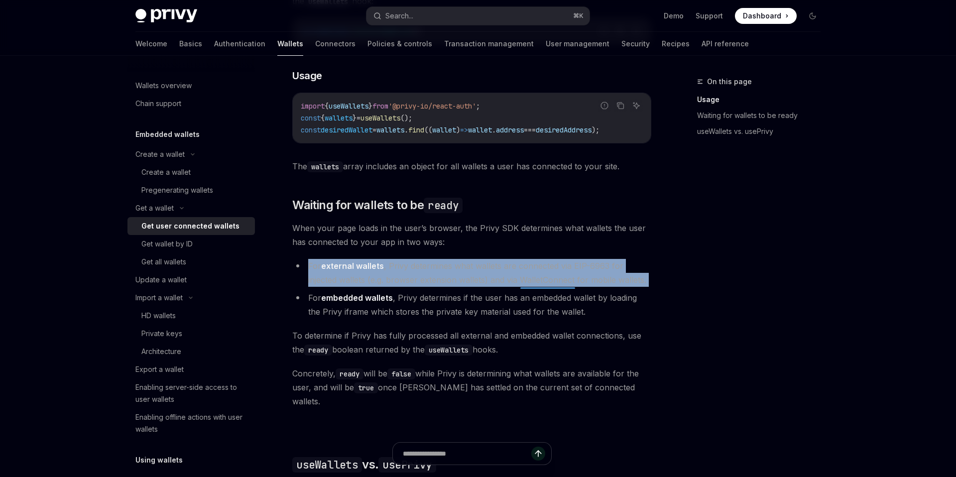
click at [535, 280] on li "For external wallets , Privy determines what wallets are connected via EIP-6963…" at bounding box center [471, 273] width 359 height 28
click at [535, 261] on div "Ethereum Solana To access connected wallets with the React SDK, use the wallets…" at bounding box center [471, 338] width 359 height 789
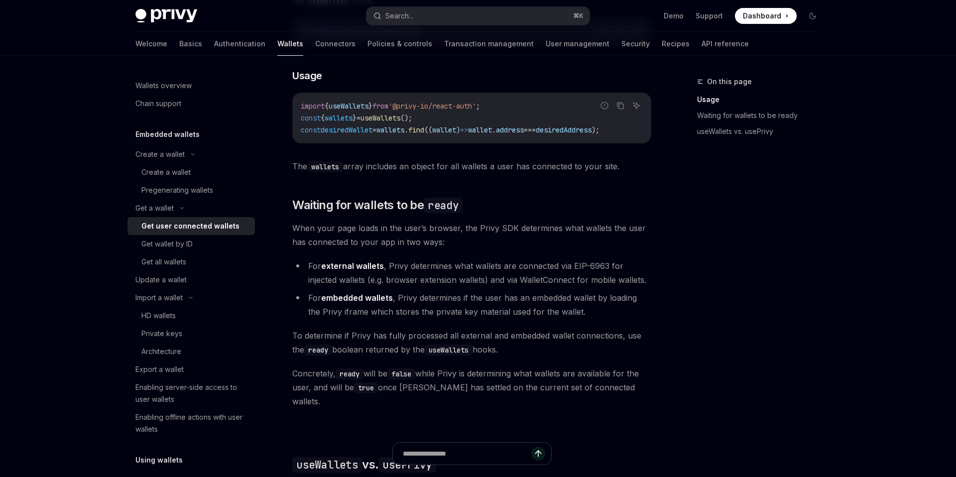
click at [531, 336] on span "To determine if Privy has fully processed all external and embedded wallet conn…" at bounding box center [471, 342] width 359 height 28
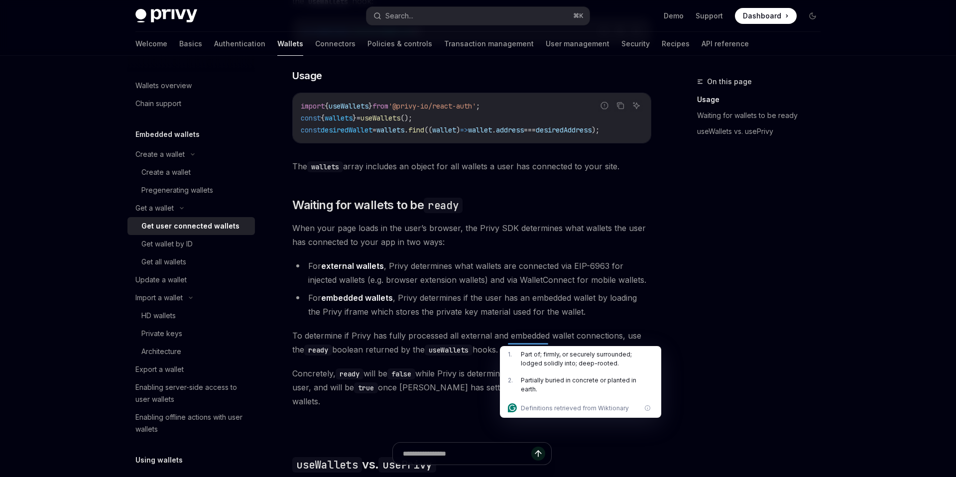
click at [515, 319] on li "For embedded wallets , Privy determines if the user has an embedded wallet by l…" at bounding box center [471, 305] width 359 height 28
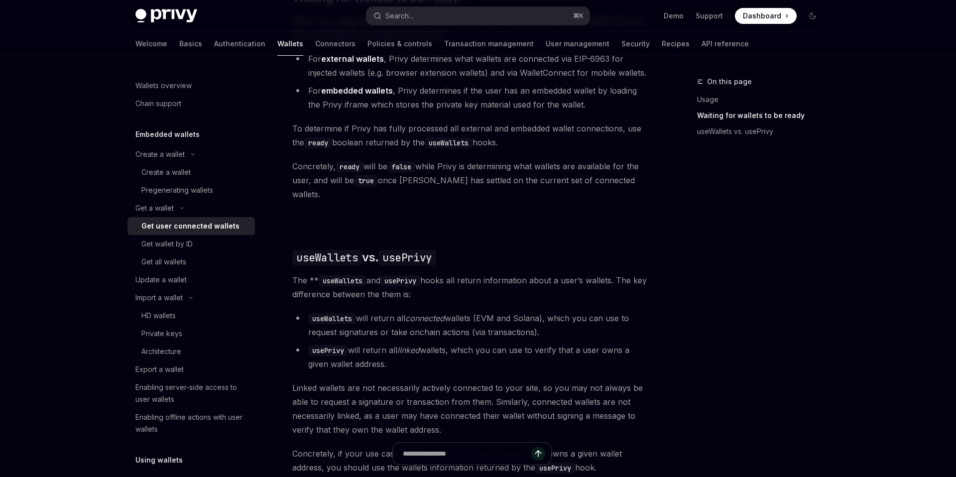
scroll to position [665, 0]
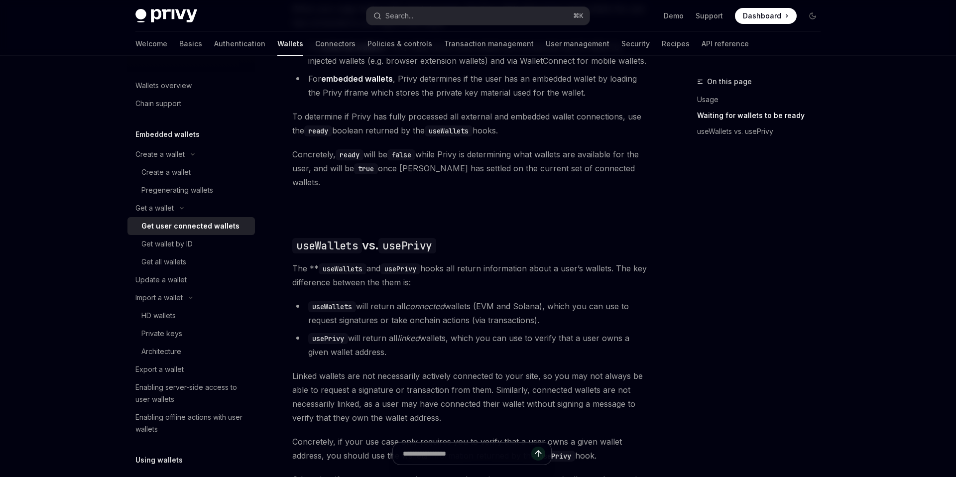
click at [482, 306] on li "useWallets will return all connected wallets (EVM and Solana), which you can us…" at bounding box center [471, 313] width 359 height 28
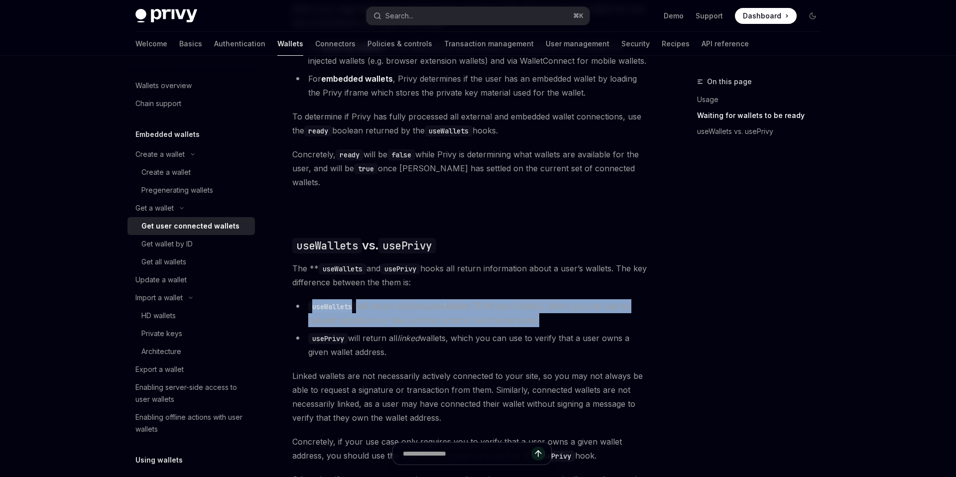
click at [489, 284] on div "Ethereum Solana To access connected wallets with the React SDK, use the wallets…" at bounding box center [471, 119] width 359 height 789
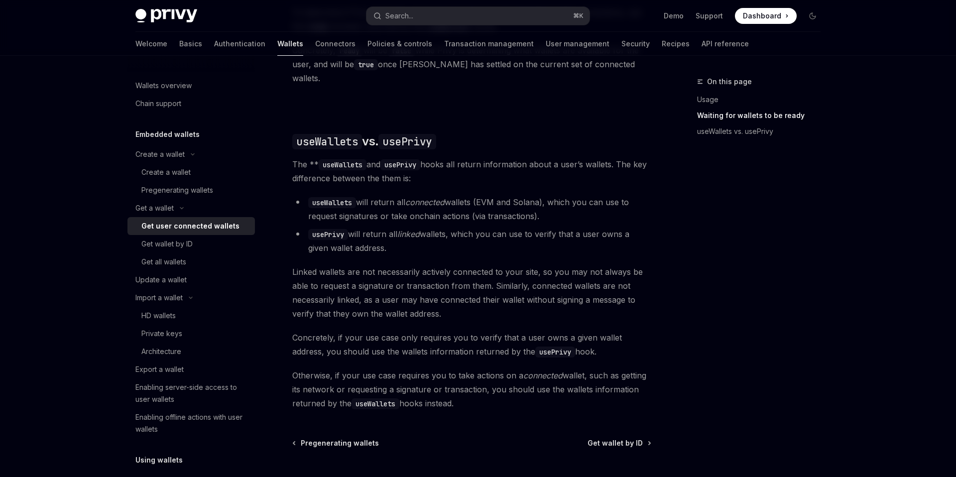
scroll to position [775, 0]
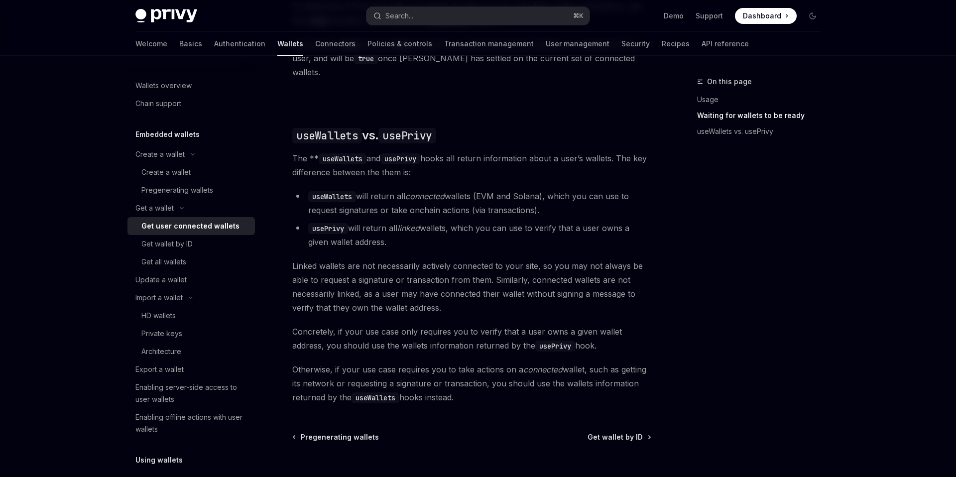
click at [466, 272] on span "Linked wallets are not necessarily actively connected to your site, so you may …" at bounding box center [471, 287] width 359 height 56
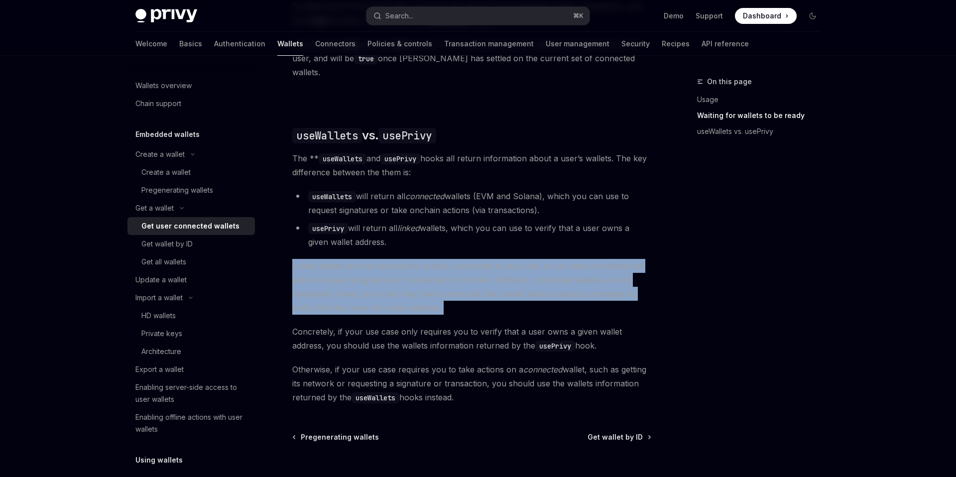
click at [477, 242] on div "Ethereum Solana To access connected wallets with the React SDK, use the wallets…" at bounding box center [471, 9] width 359 height 789
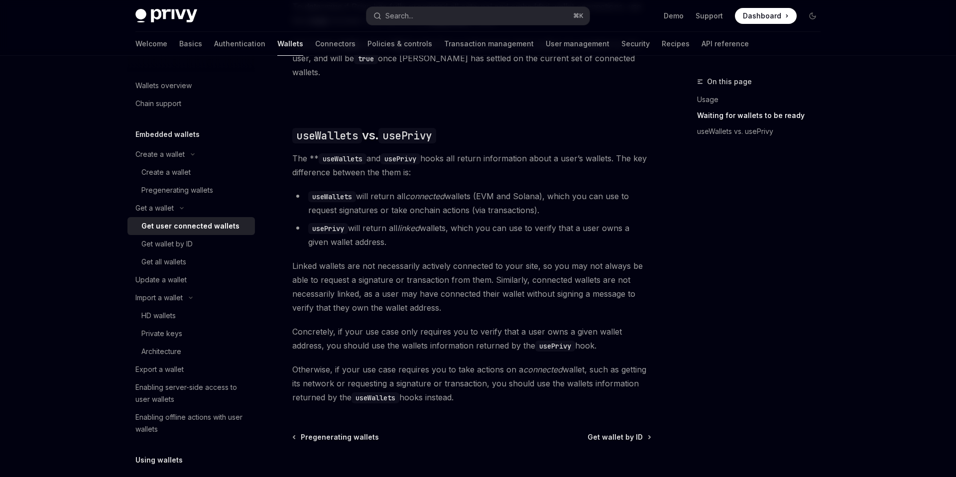
type textarea "*"
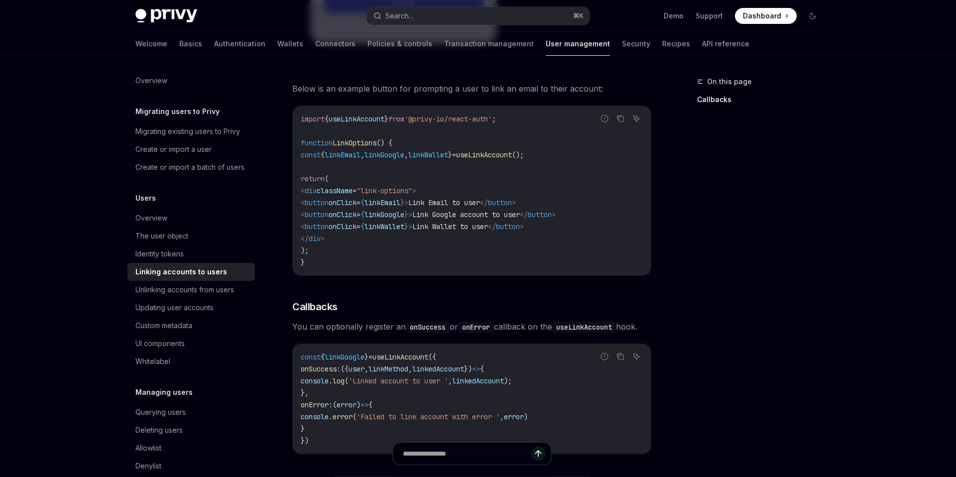
scroll to position [807, 0]
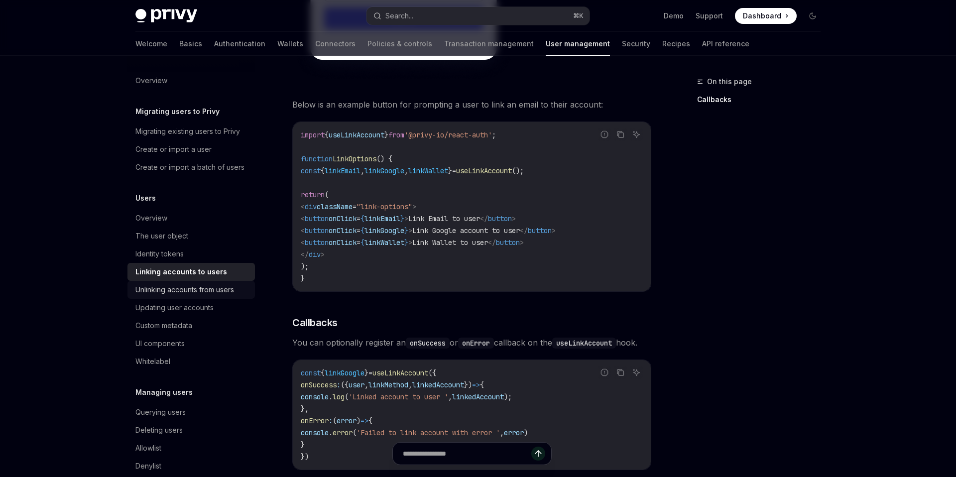
click at [189, 287] on div "Unlinking accounts from users" at bounding box center [184, 290] width 99 height 12
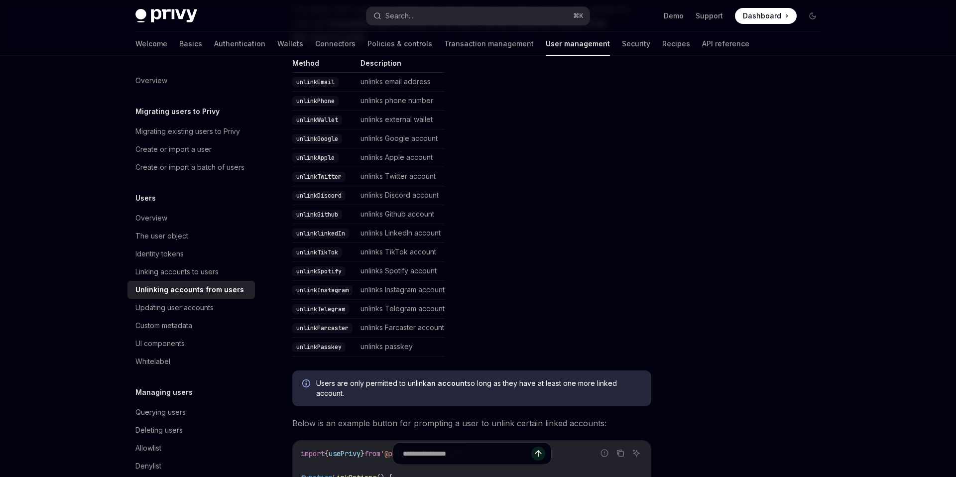
scroll to position [135, 0]
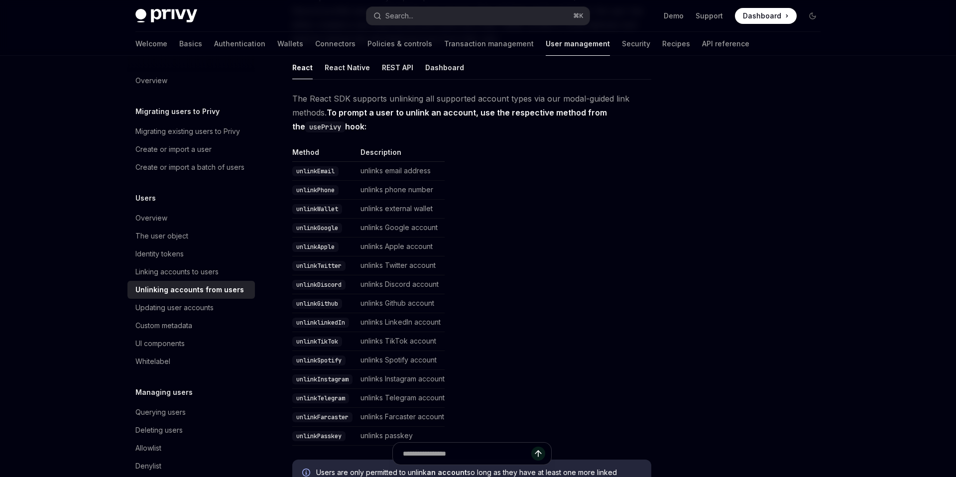
type textarea "*"
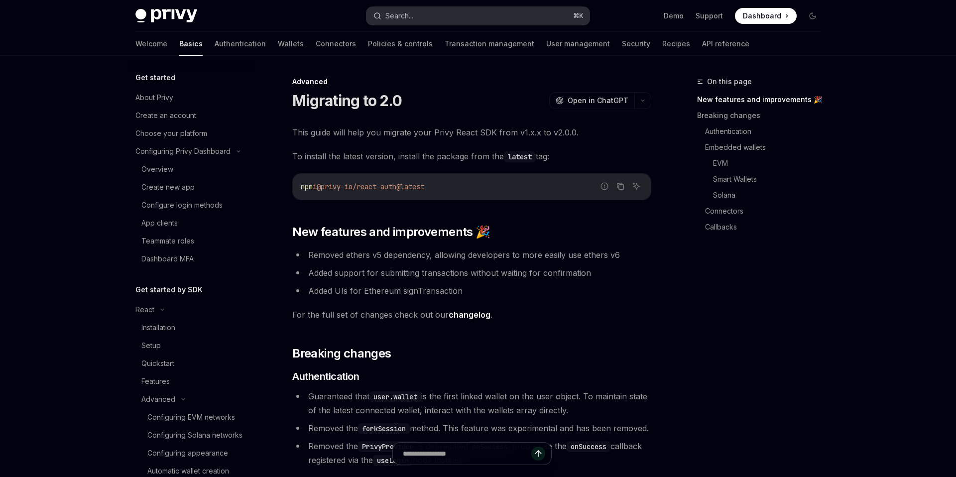
click at [414, 21] on button "Search... ⌘ K" at bounding box center [477, 16] width 223 height 18
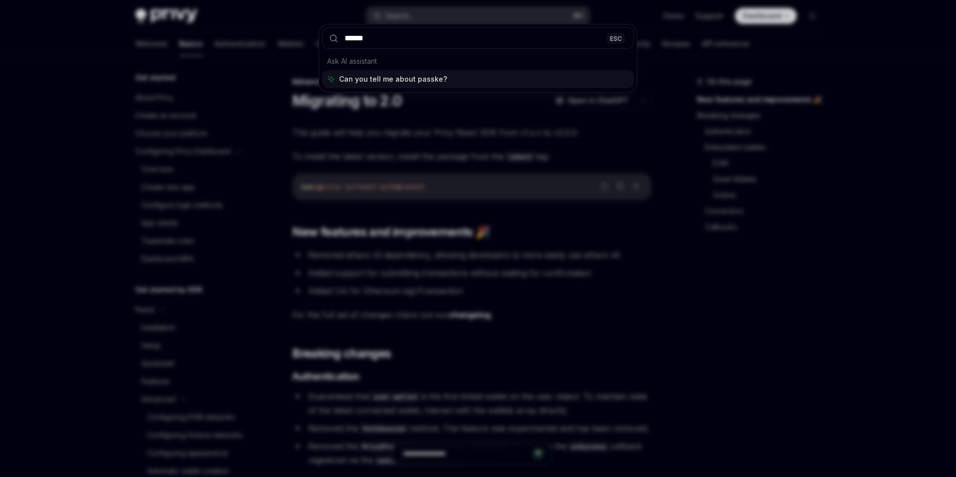
type input "*******"
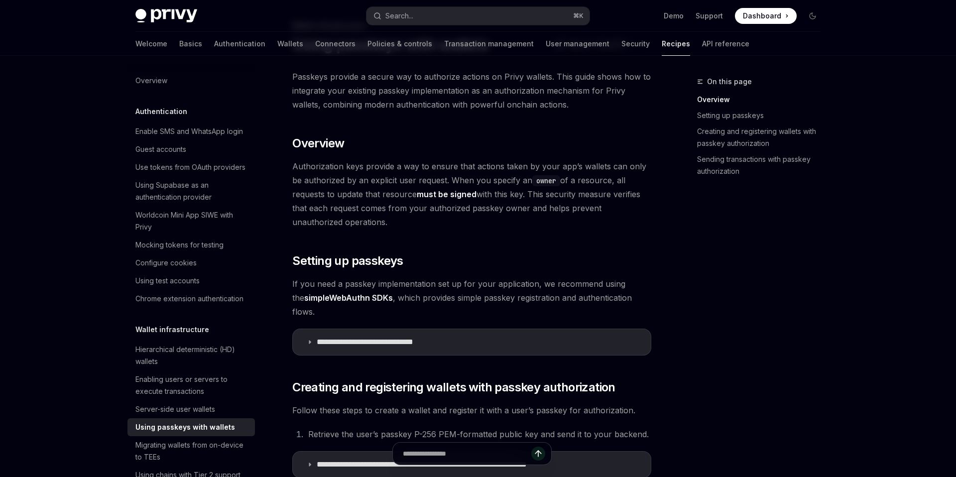
scroll to position [129, 0]
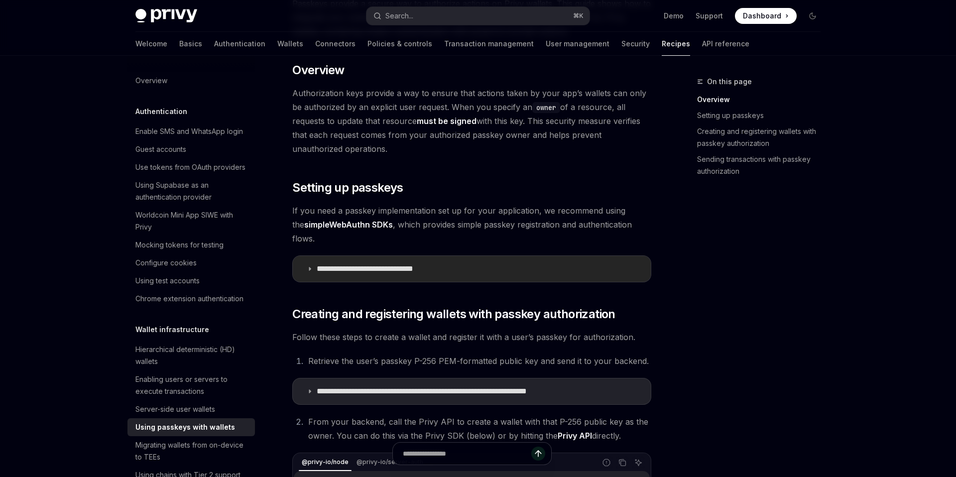
click at [464, 260] on summary "**********" at bounding box center [472, 269] width 358 height 26
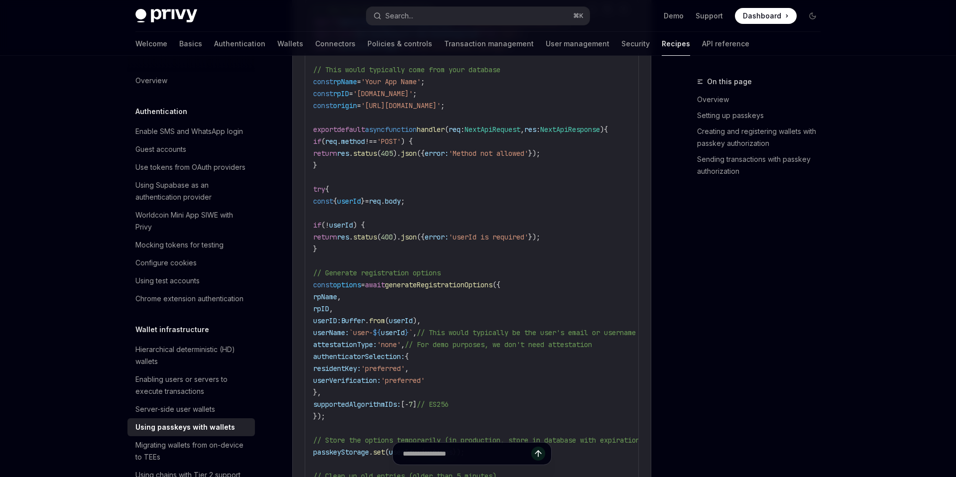
scroll to position [496, 0]
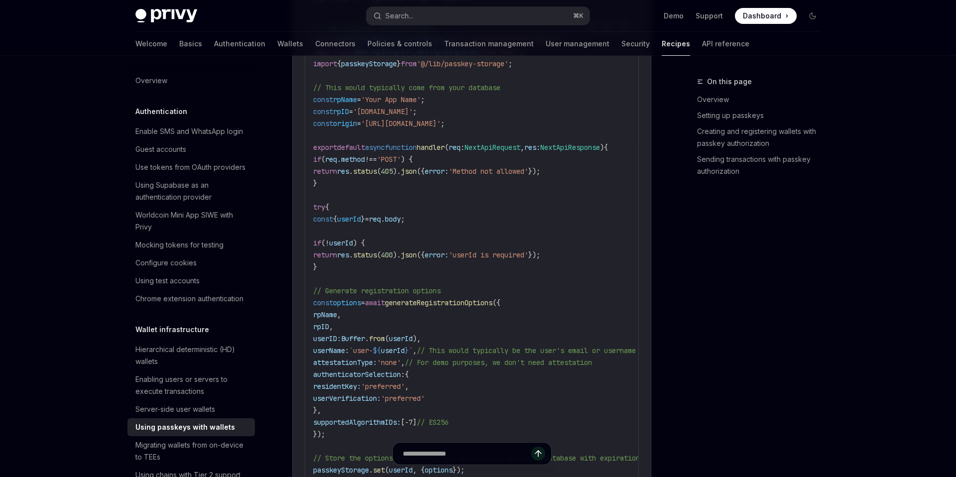
type textarea "*"
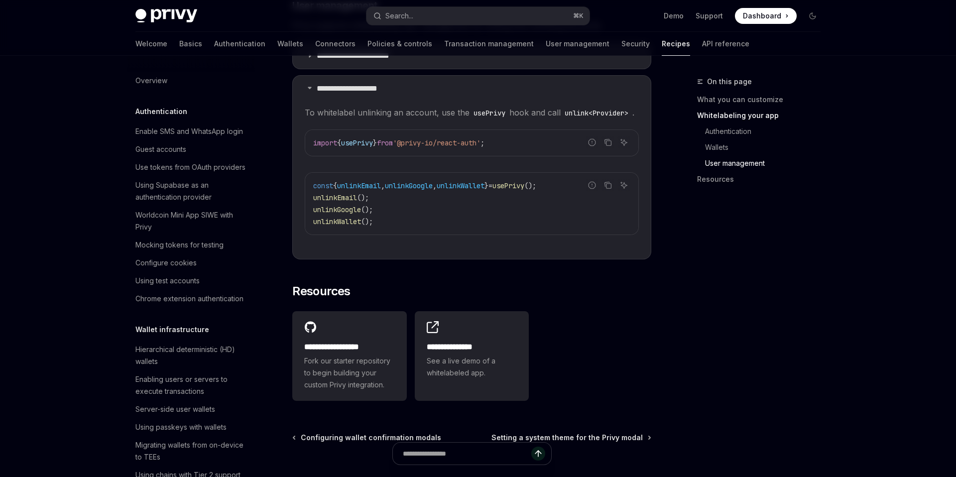
scroll to position [367, 0]
